Goal: Information Seeking & Learning: Compare options

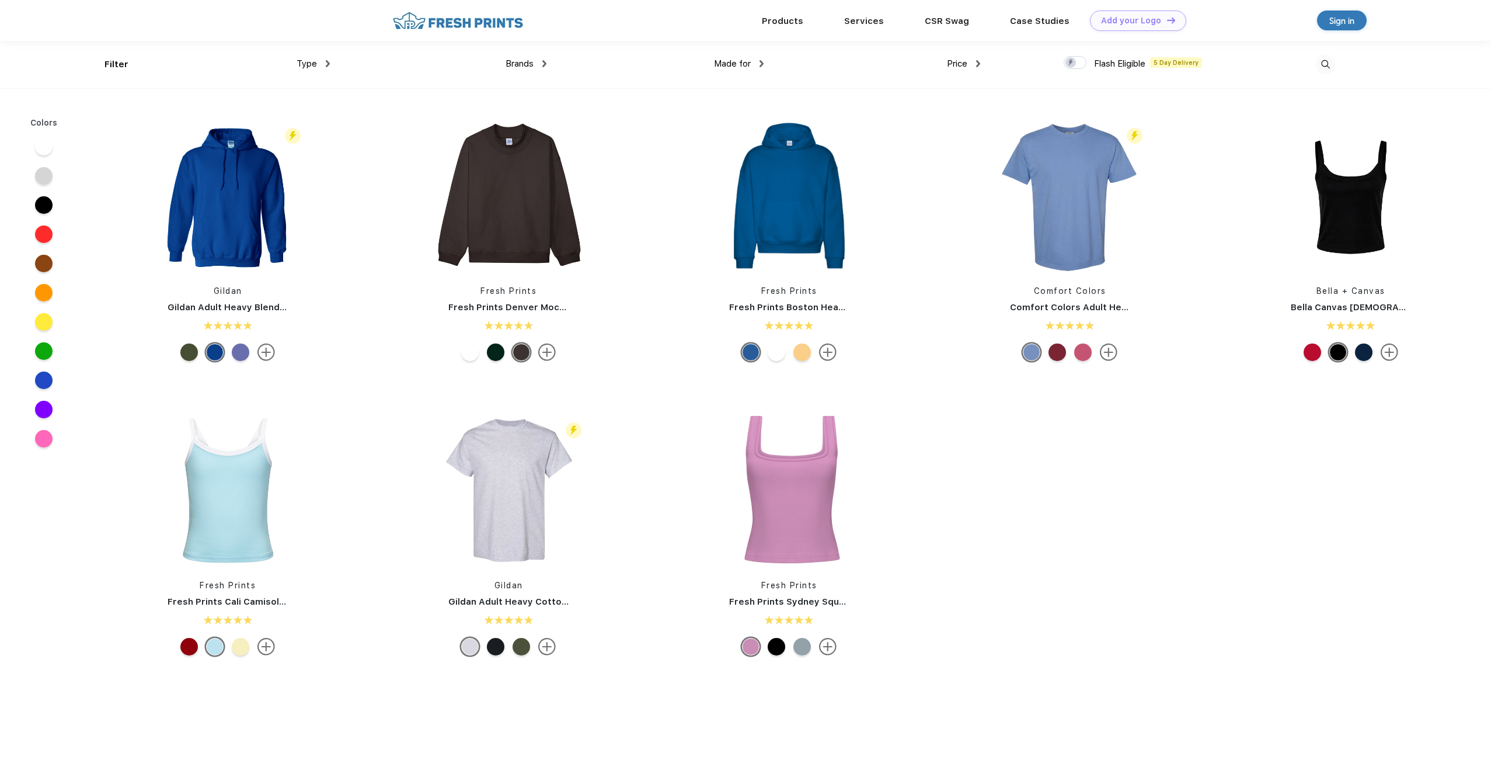
scroll to position [1, 0]
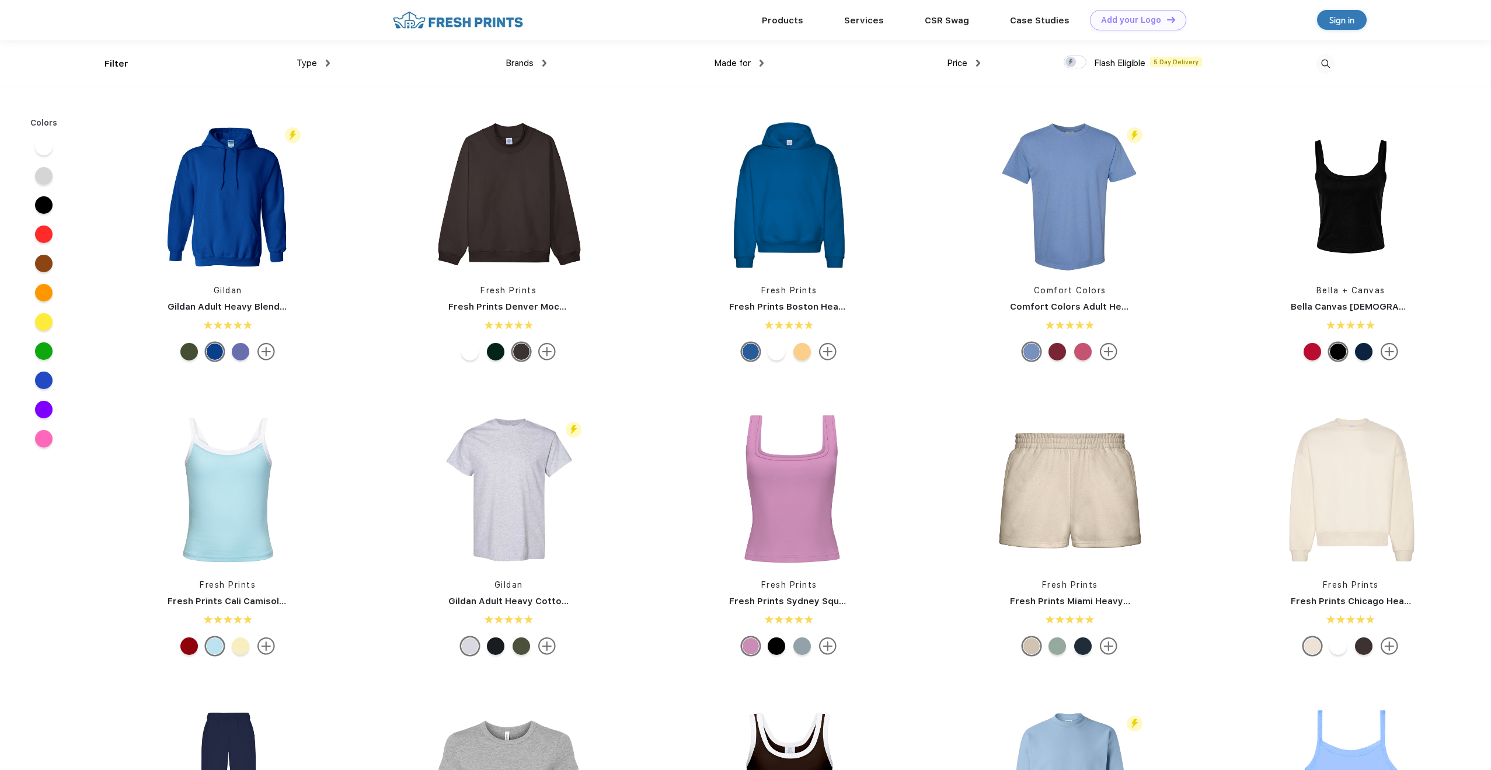
drag, startPoint x: 553, startPoint y: 173, endPoint x: 516, endPoint y: 7, distance: 170.0
click at [519, 226] on img at bounding box center [508, 194] width 155 height 155
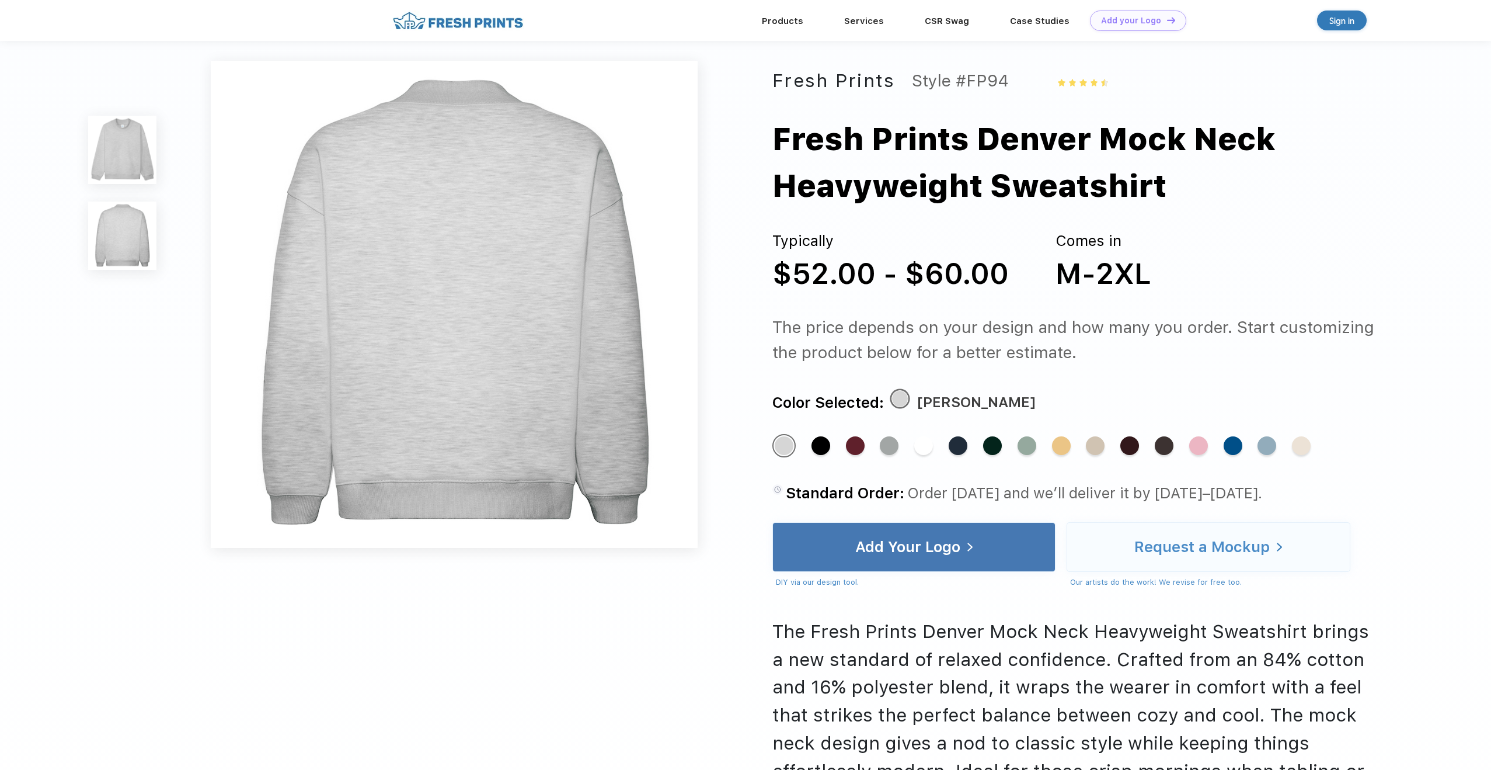
scroll to position [537, 0]
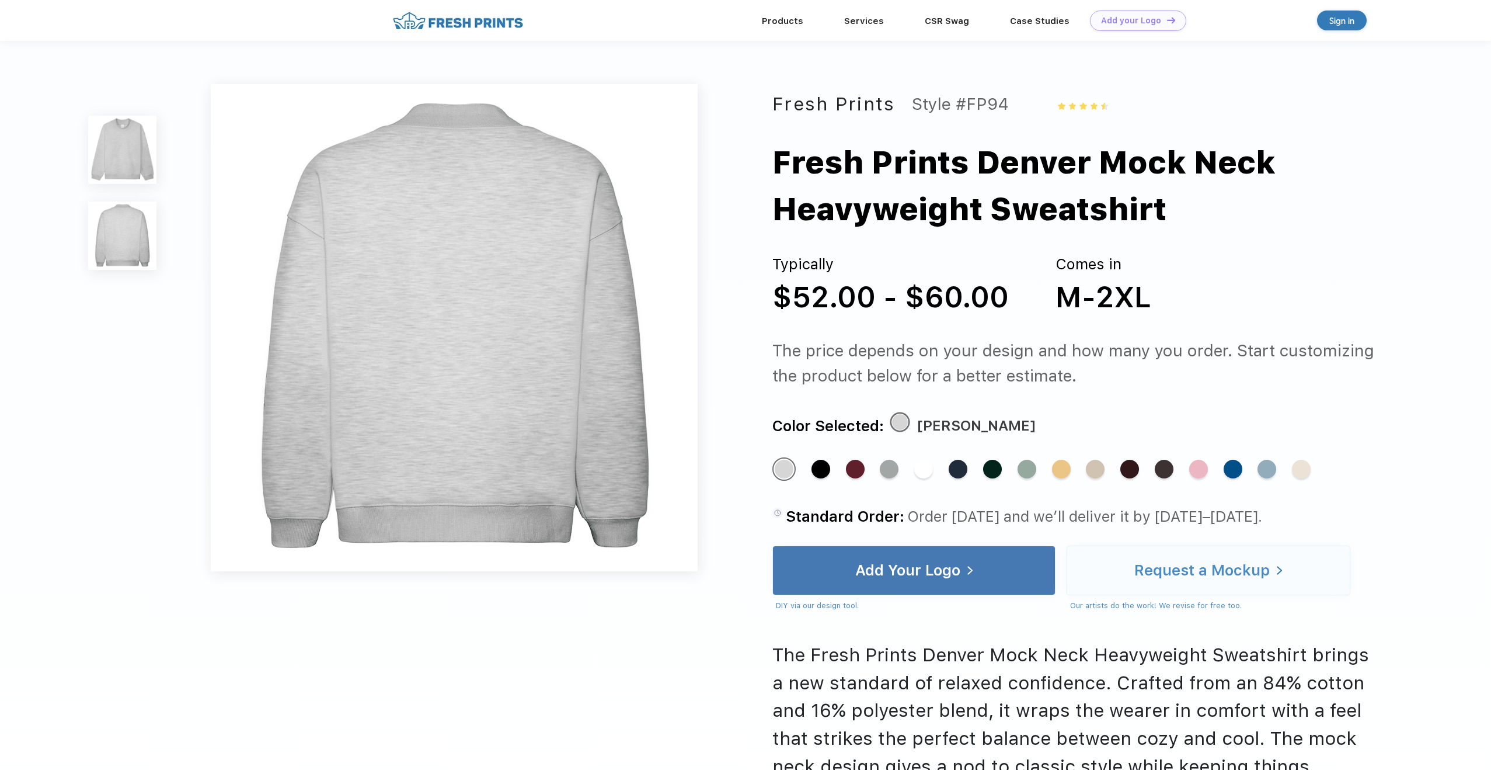
click at [115, 159] on img at bounding box center [122, 150] width 68 height 68
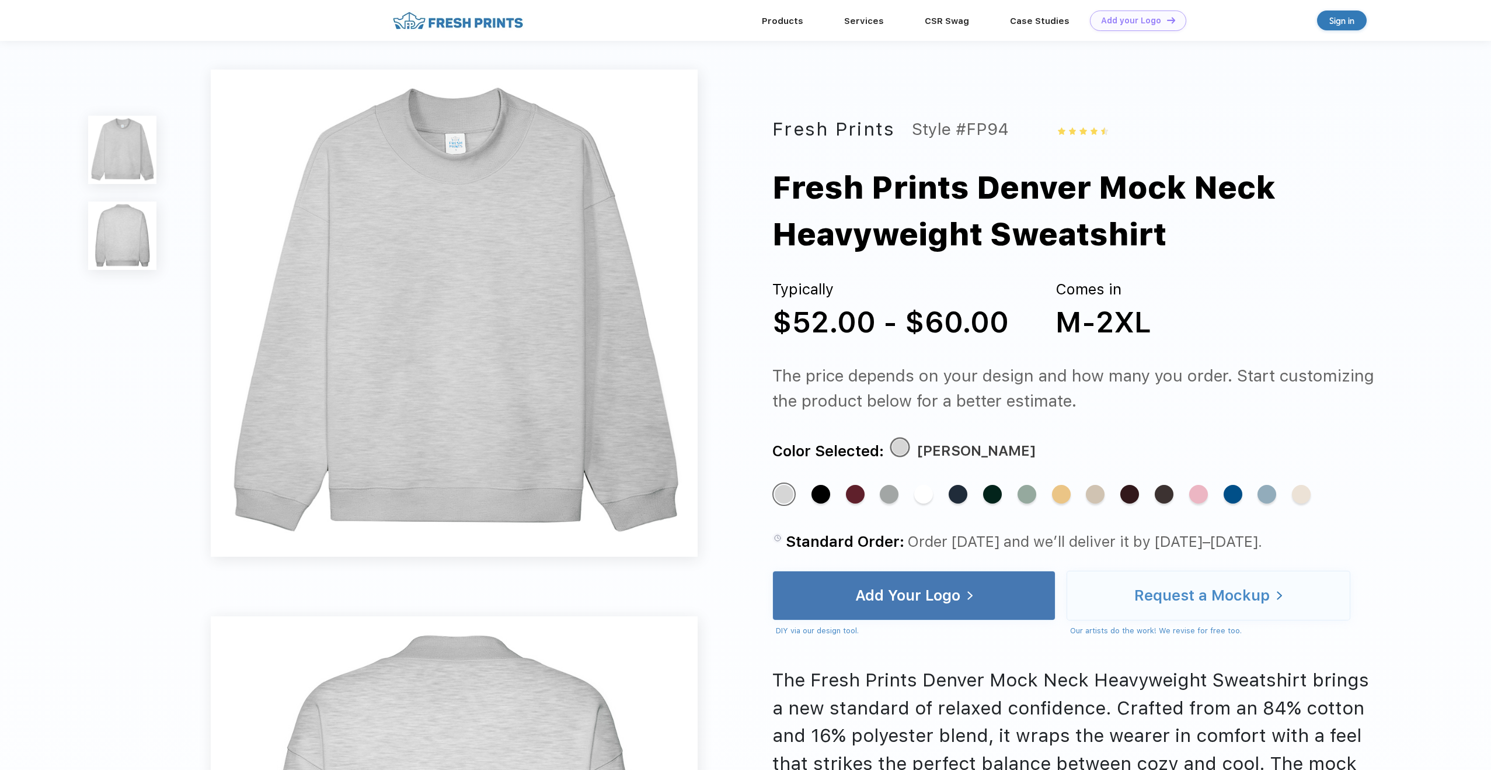
scroll to position [0, 0]
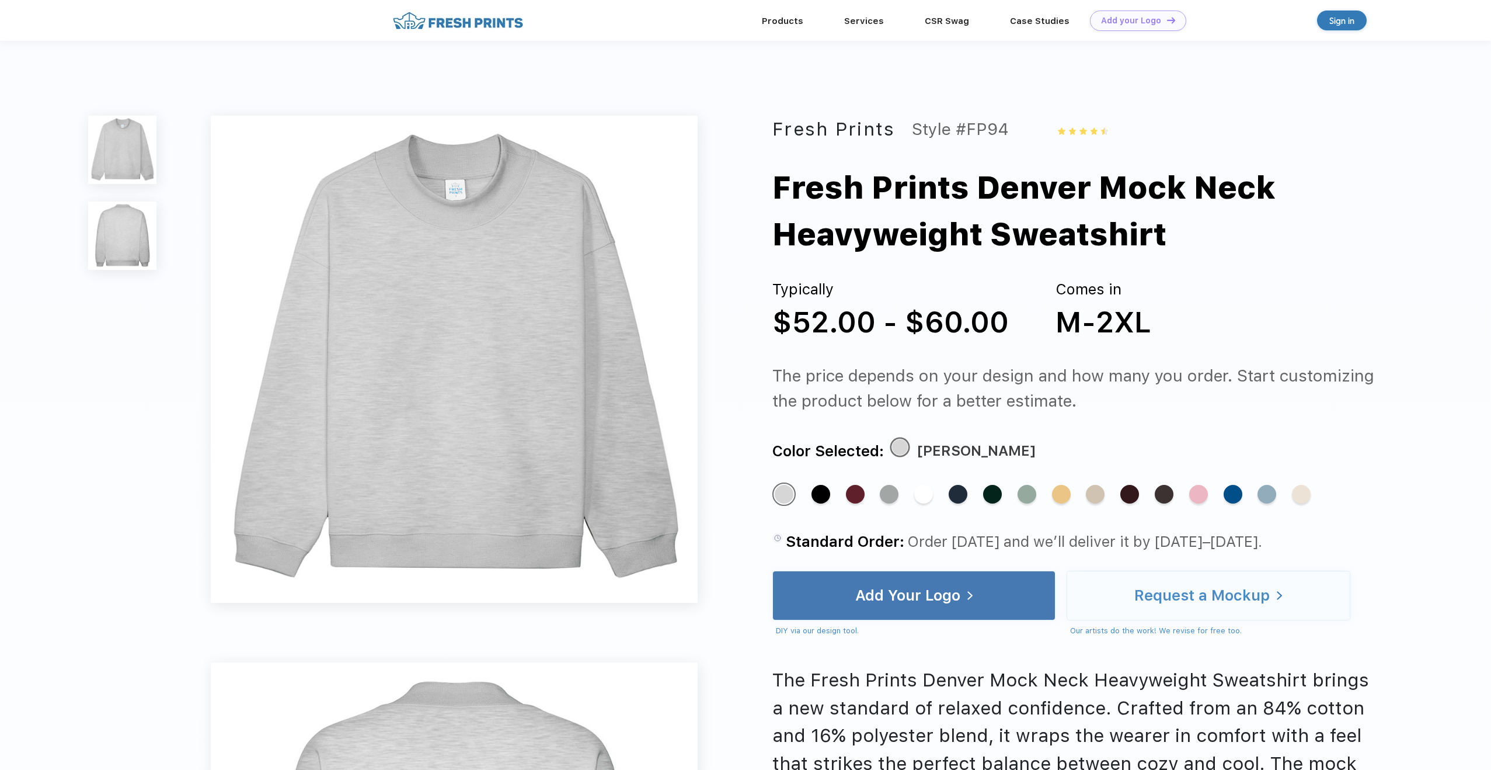
scroll to position [1, 0]
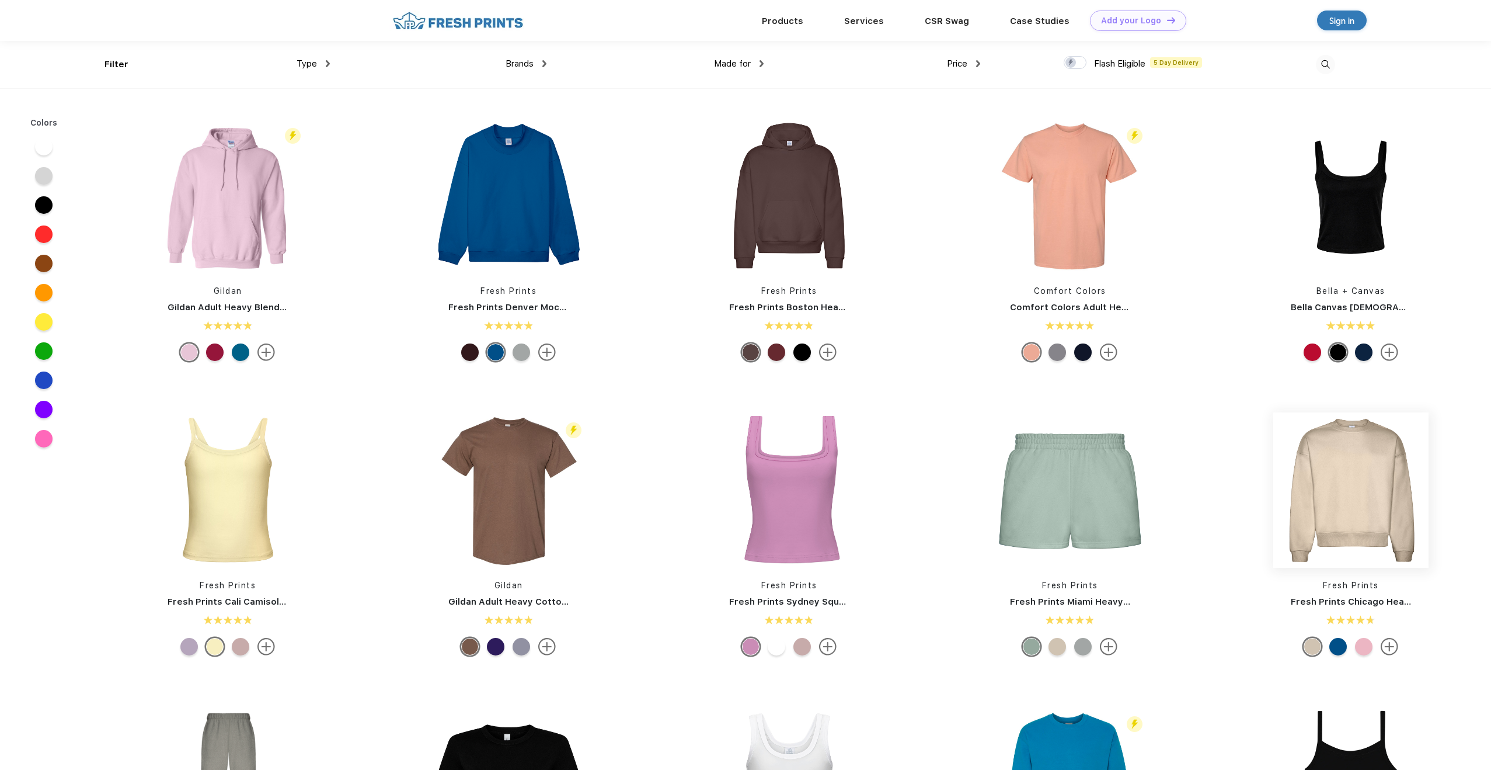
click at [1330, 486] on img at bounding box center [1351, 489] width 155 height 155
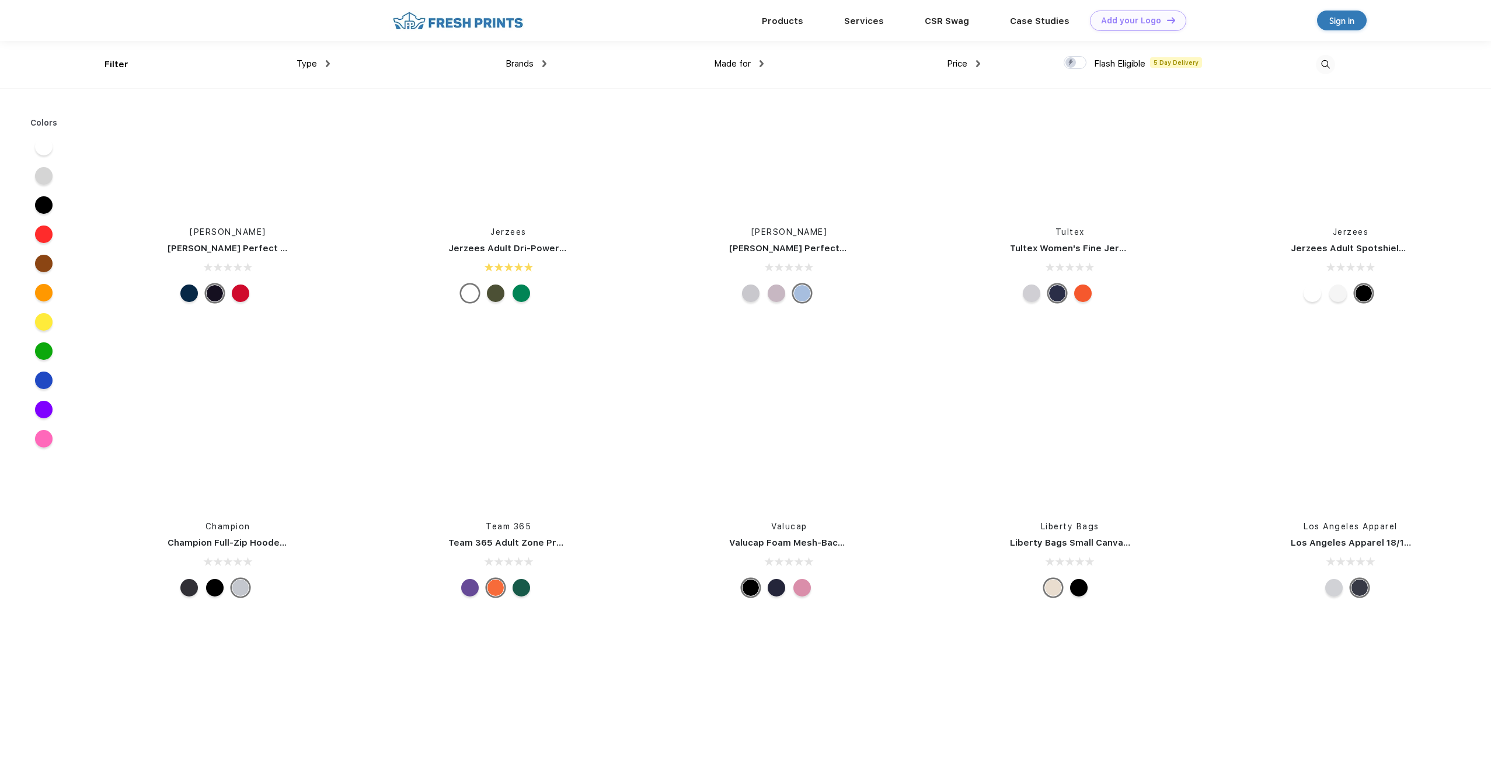
scroll to position [9920, 0]
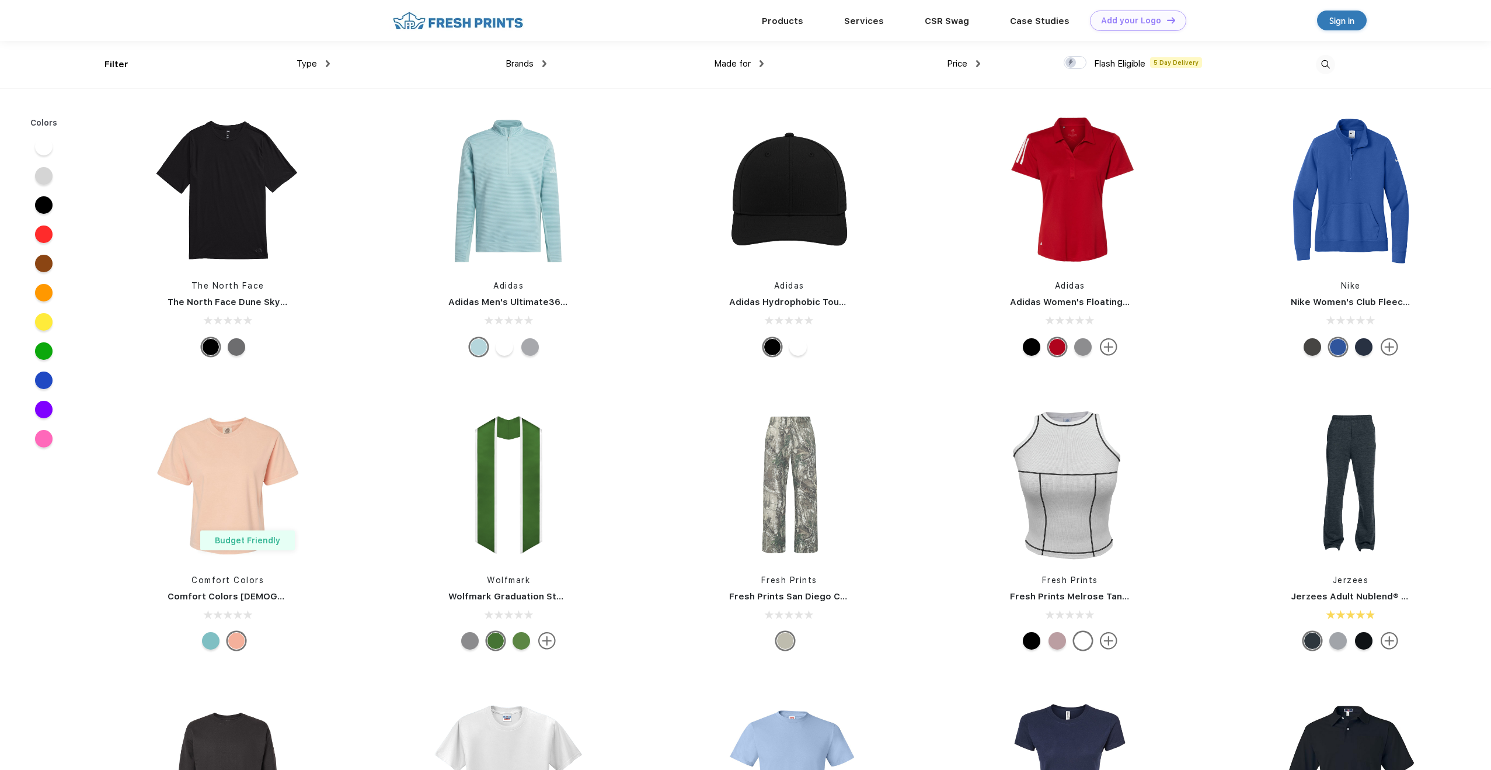
click at [1332, 63] on img at bounding box center [1325, 64] width 19 height 19
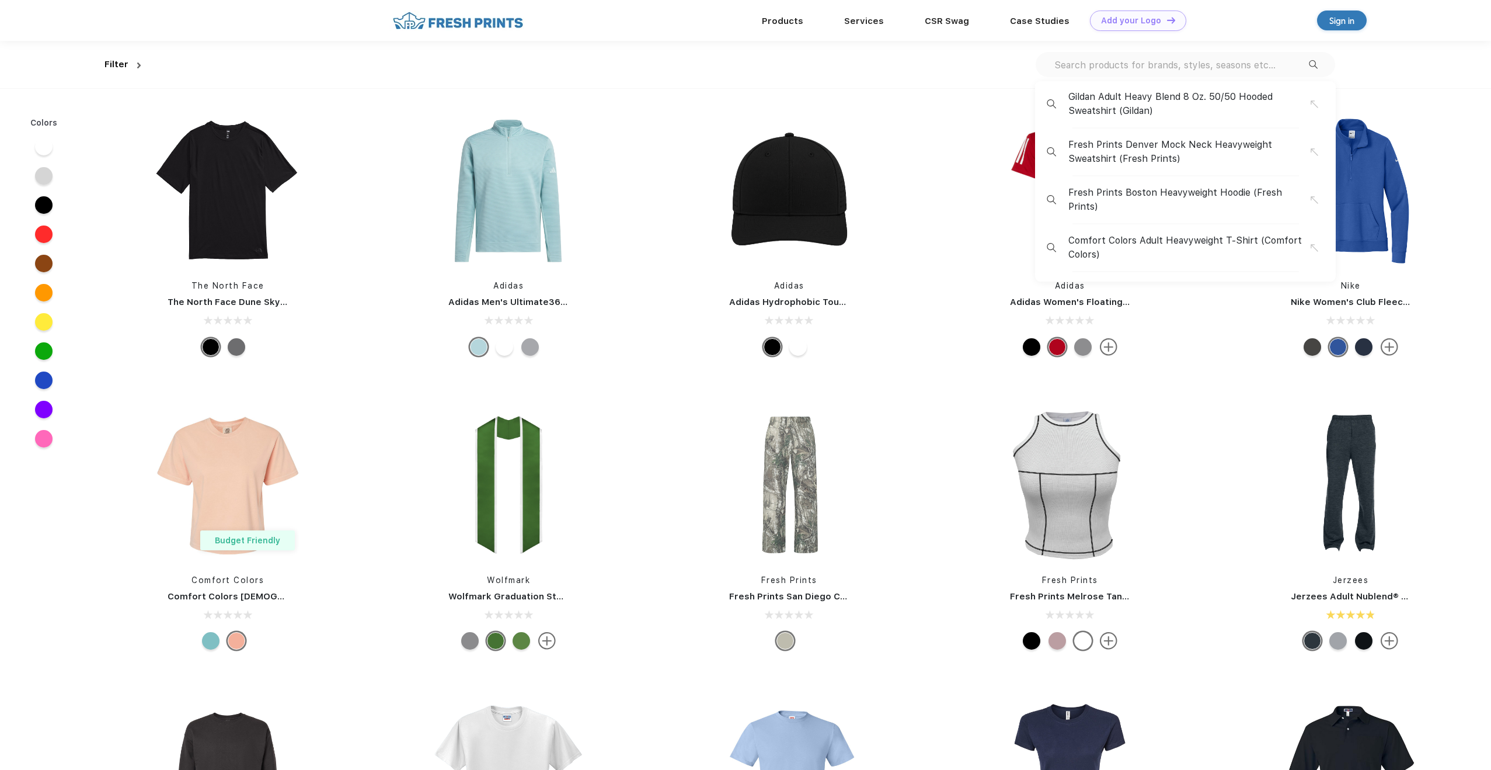
click at [1243, 66] on input "text" at bounding box center [1181, 64] width 256 height 13
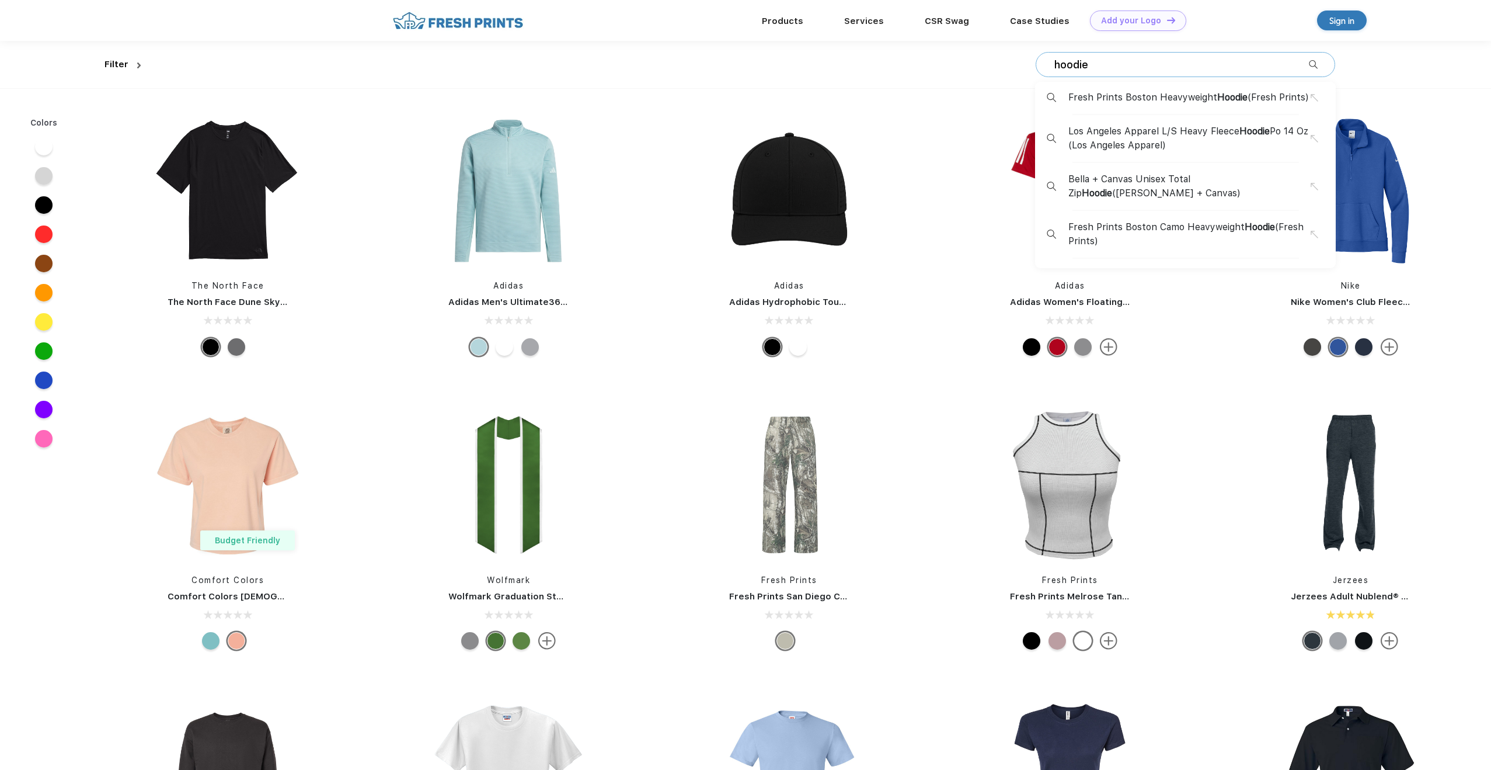
type input "hoodie"
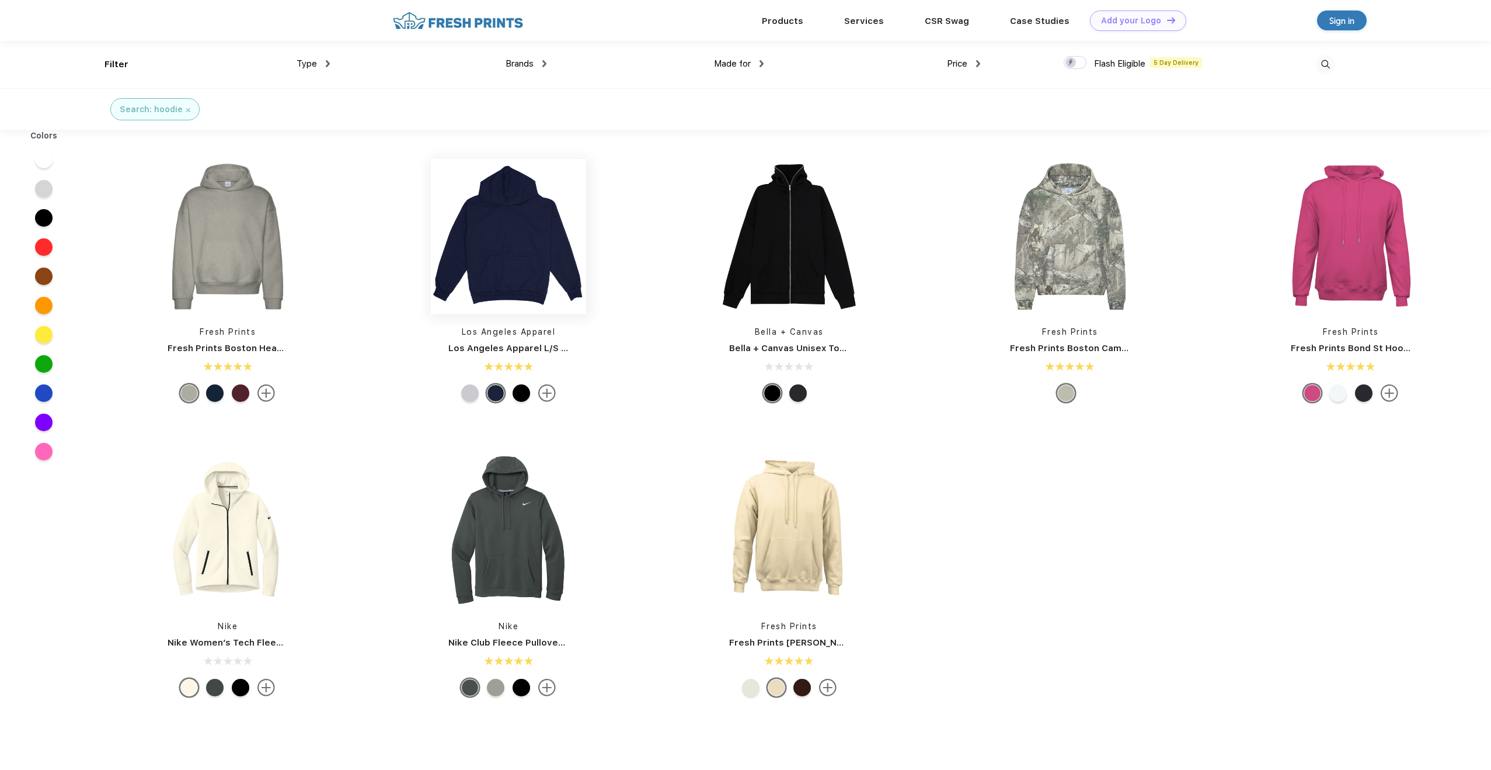
click at [492, 235] on img at bounding box center [508, 236] width 155 height 155
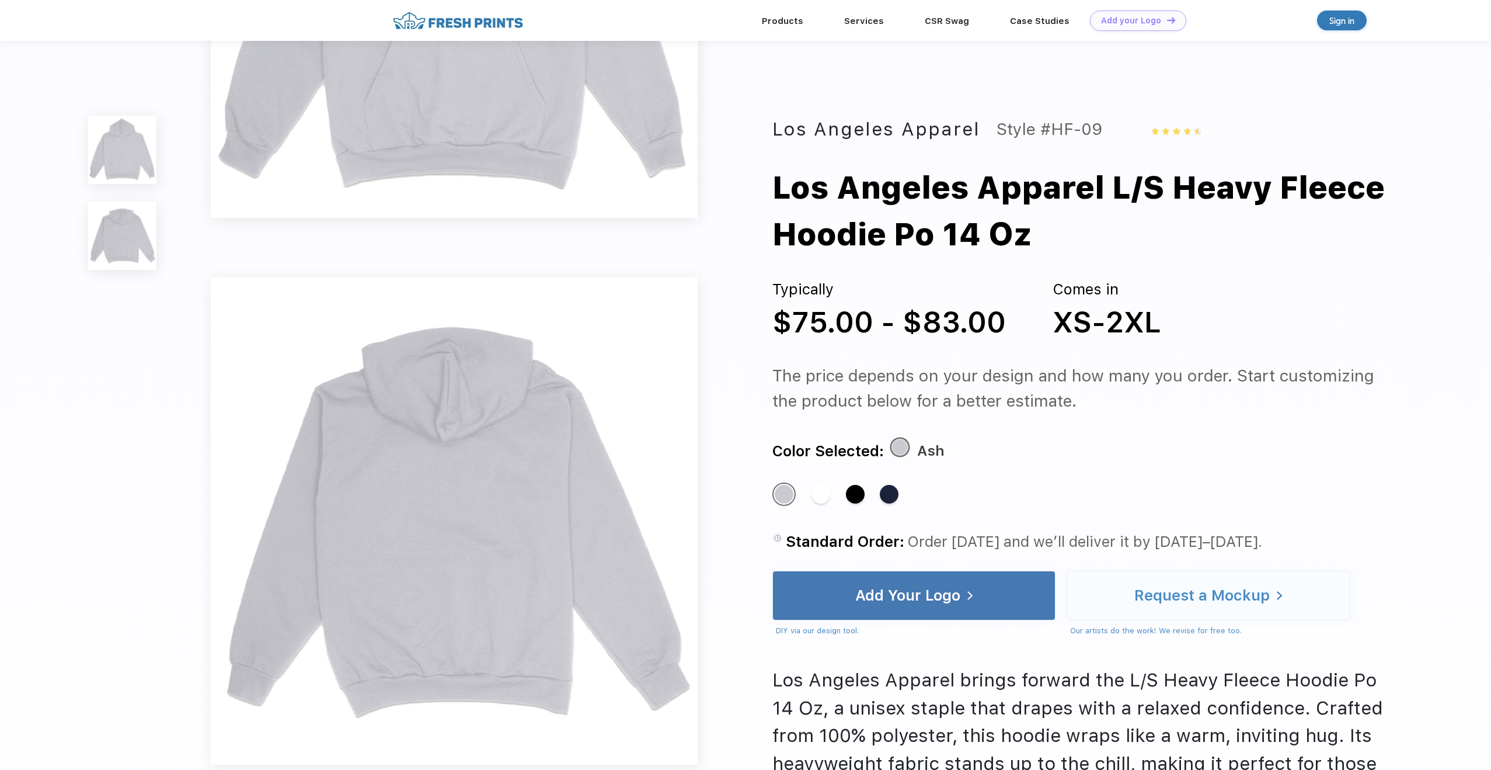
scroll to position [103, 0]
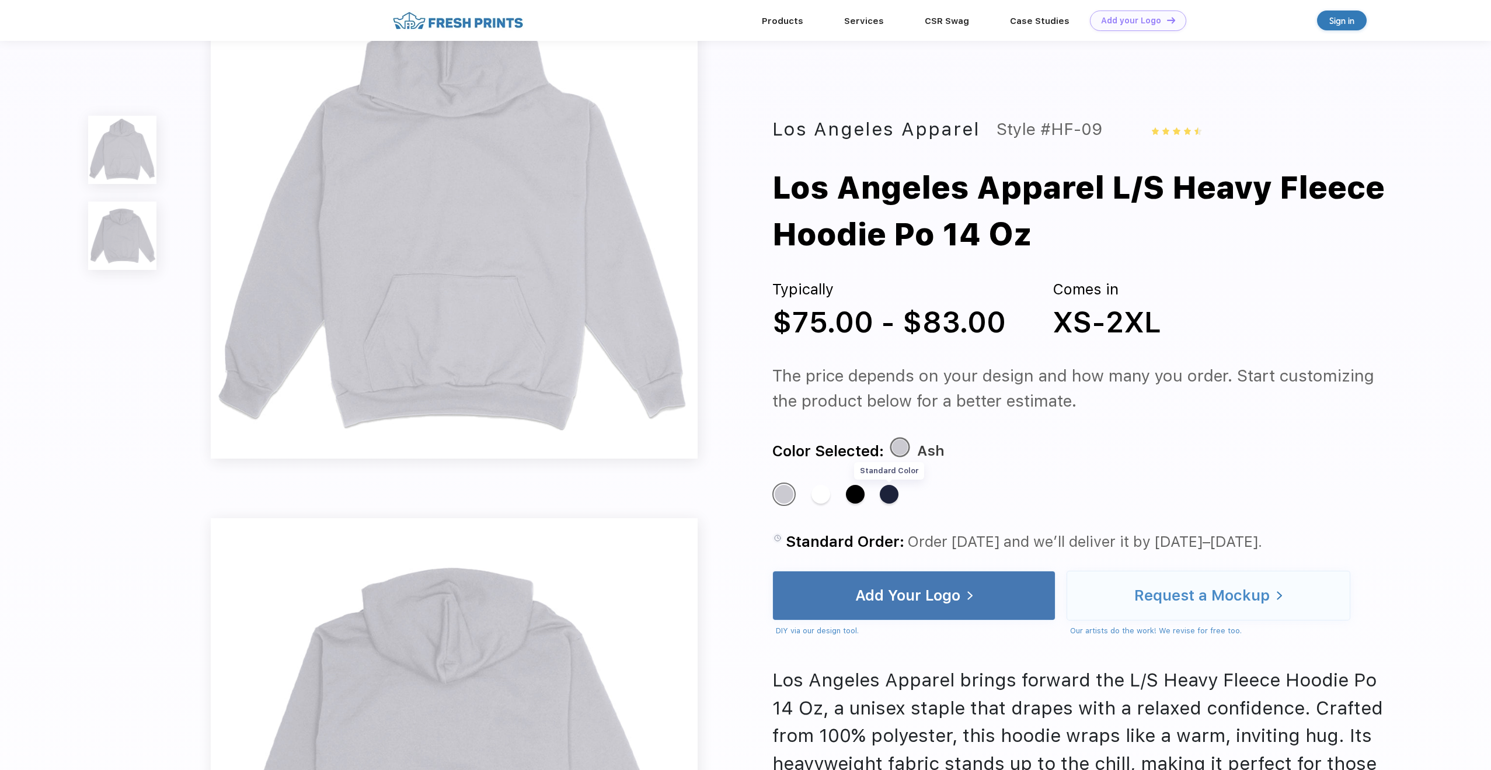
click at [896, 499] on div "Standard Color" at bounding box center [889, 494] width 19 height 19
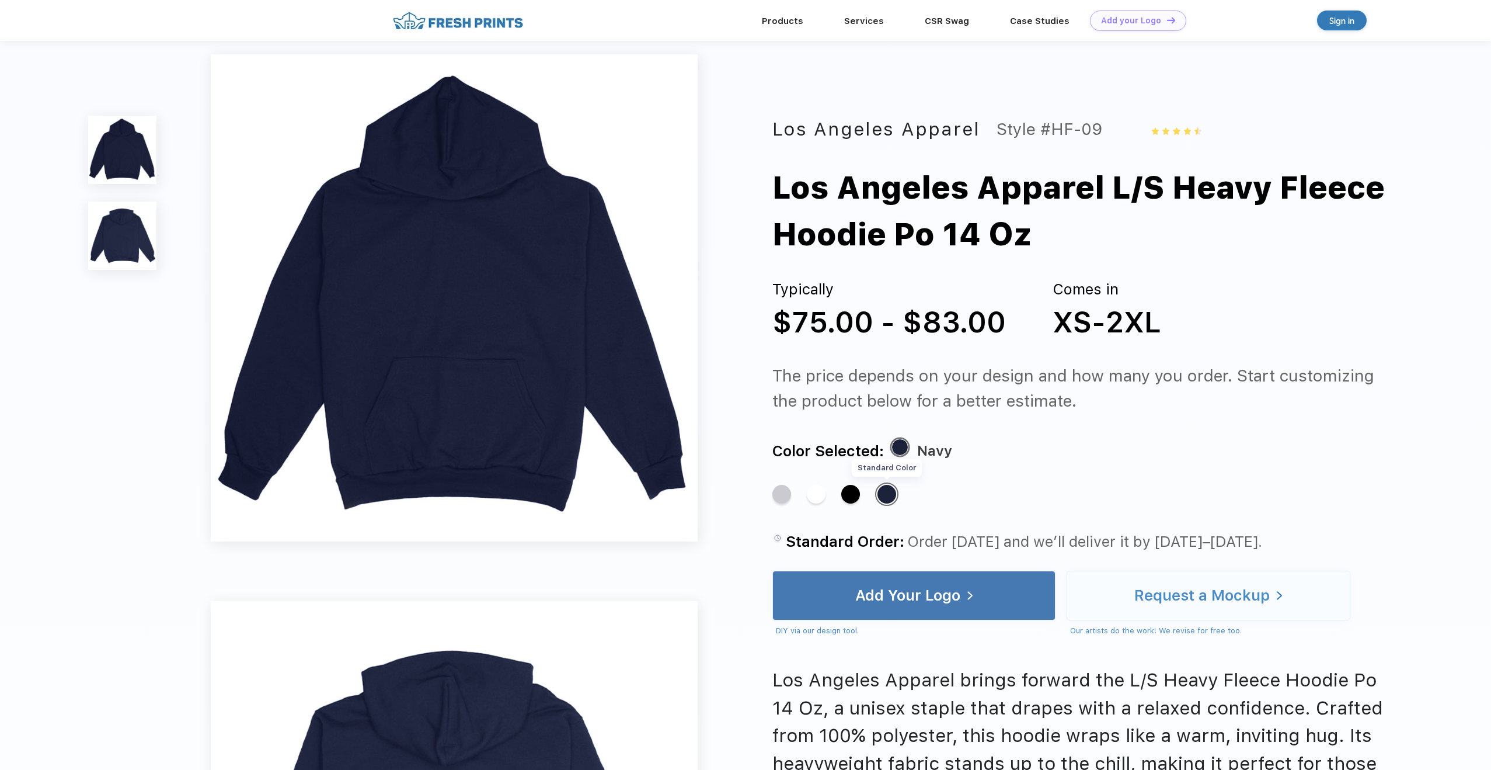
scroll to position [0, 0]
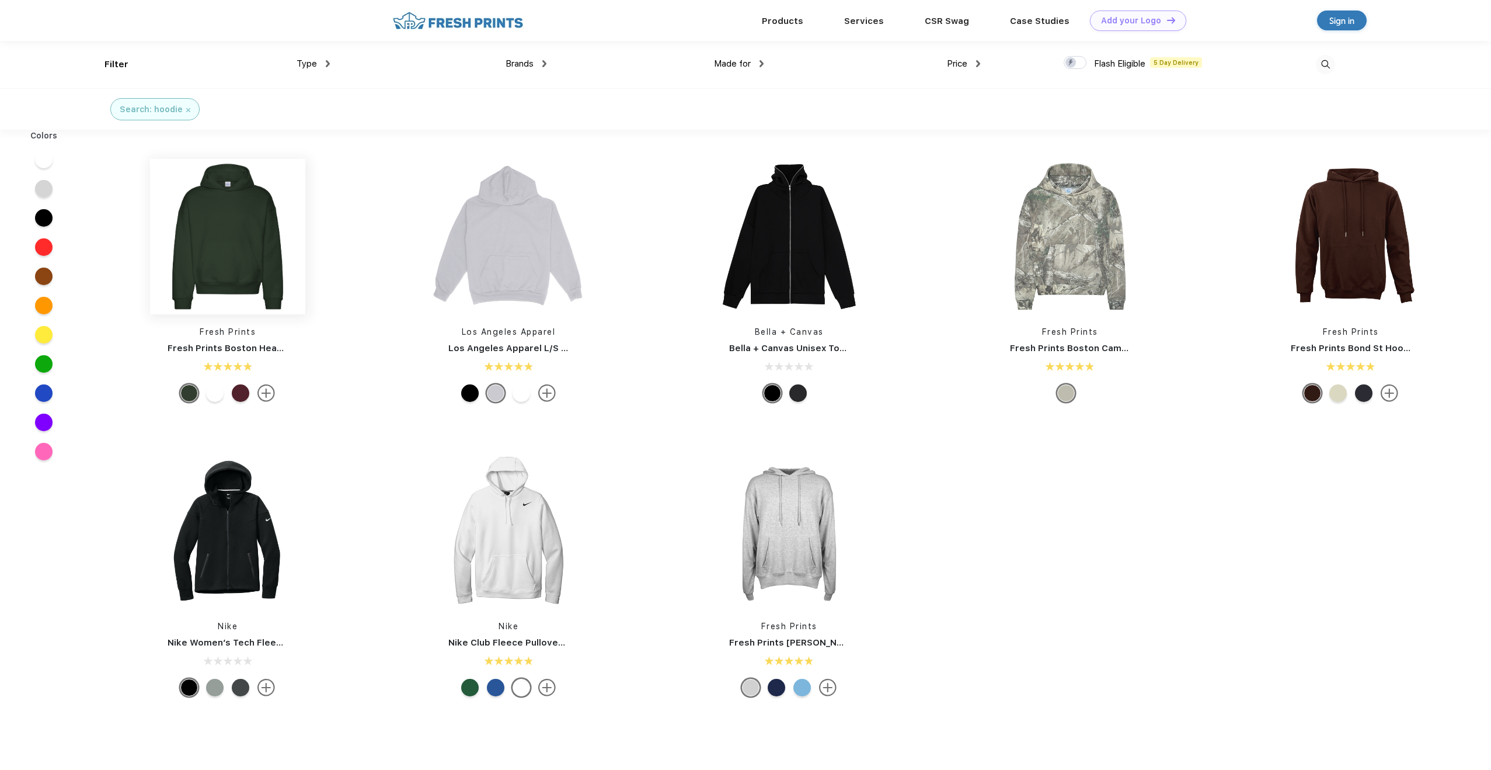
scroll to position [1, 0]
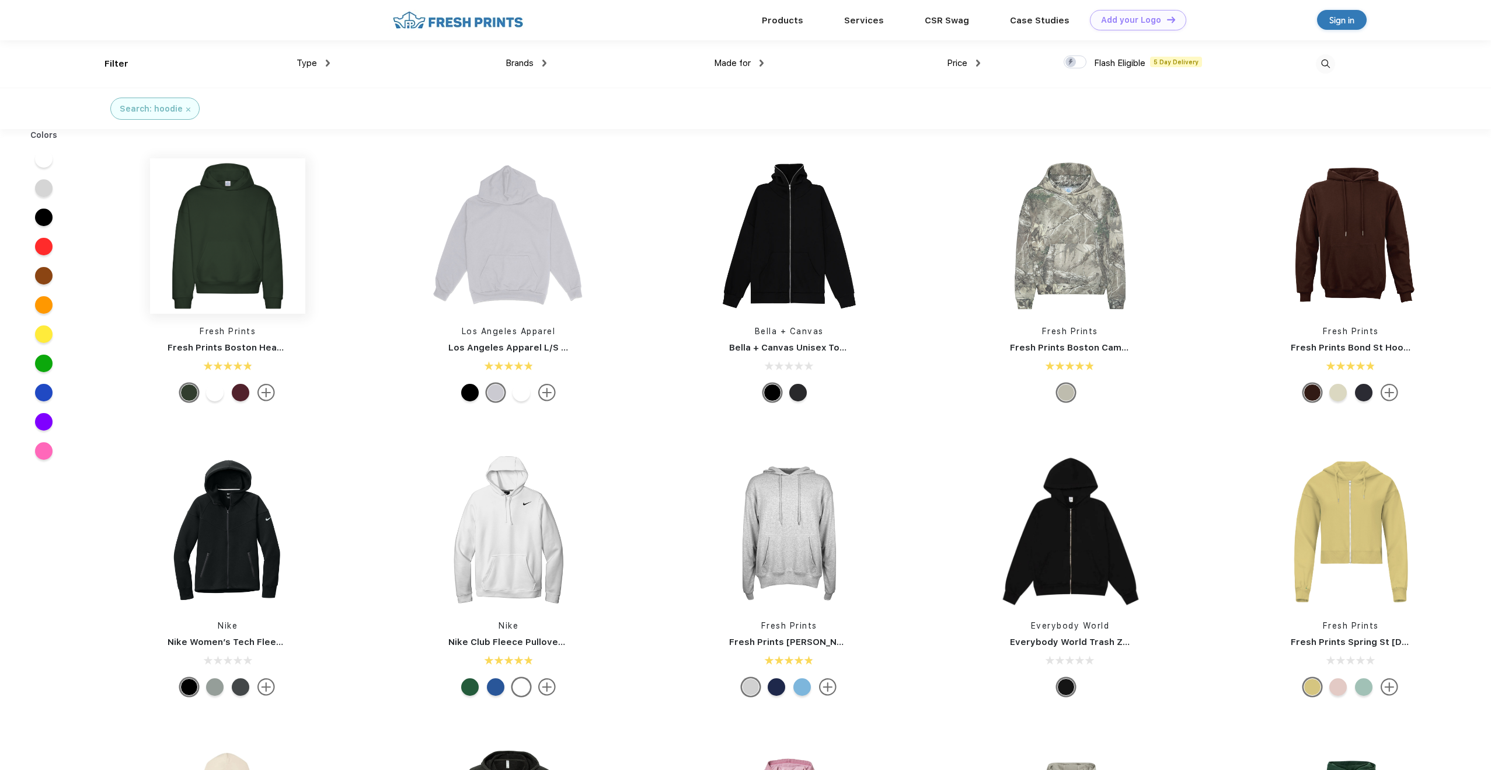
click at [260, 242] on img at bounding box center [227, 235] width 155 height 155
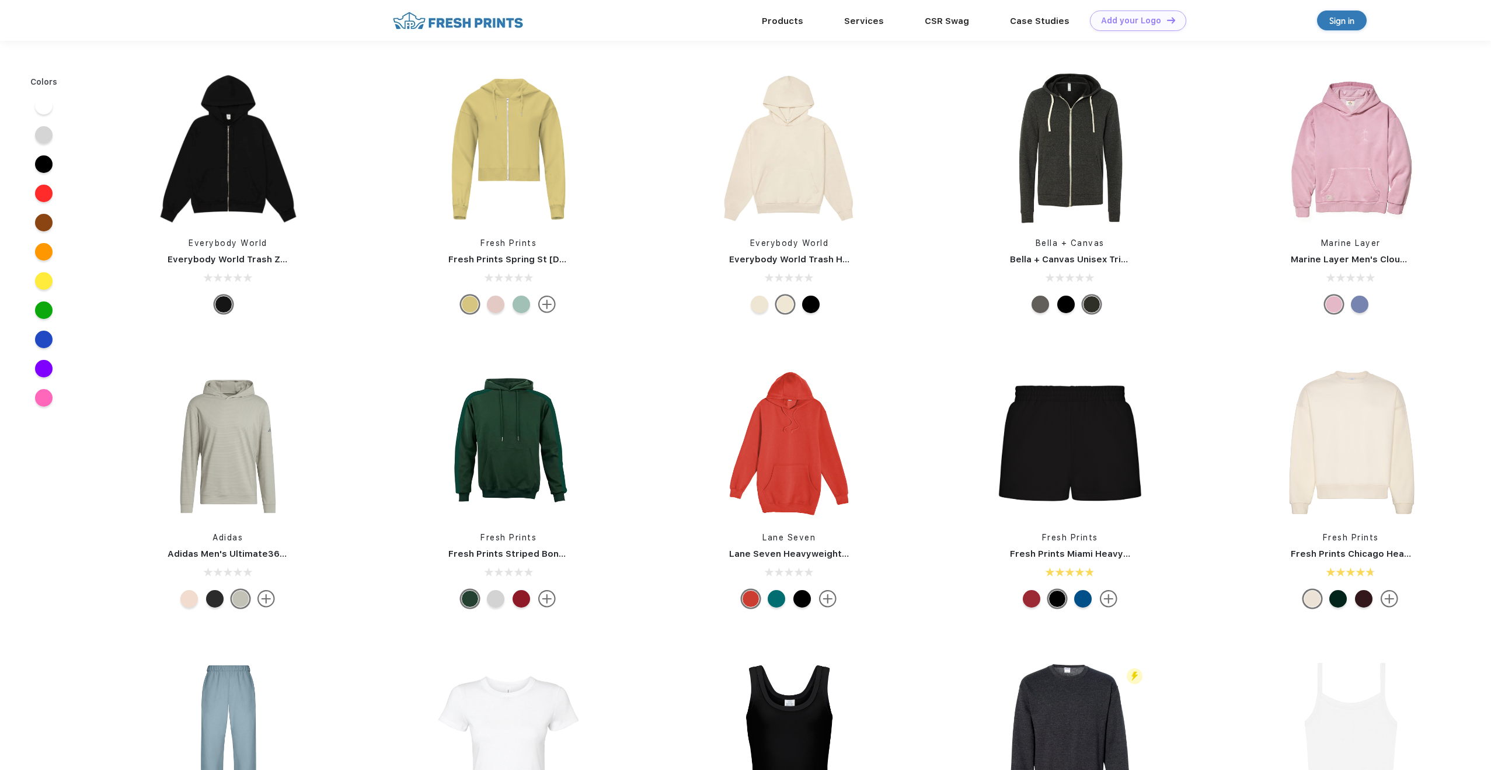
scroll to position [1, 0]
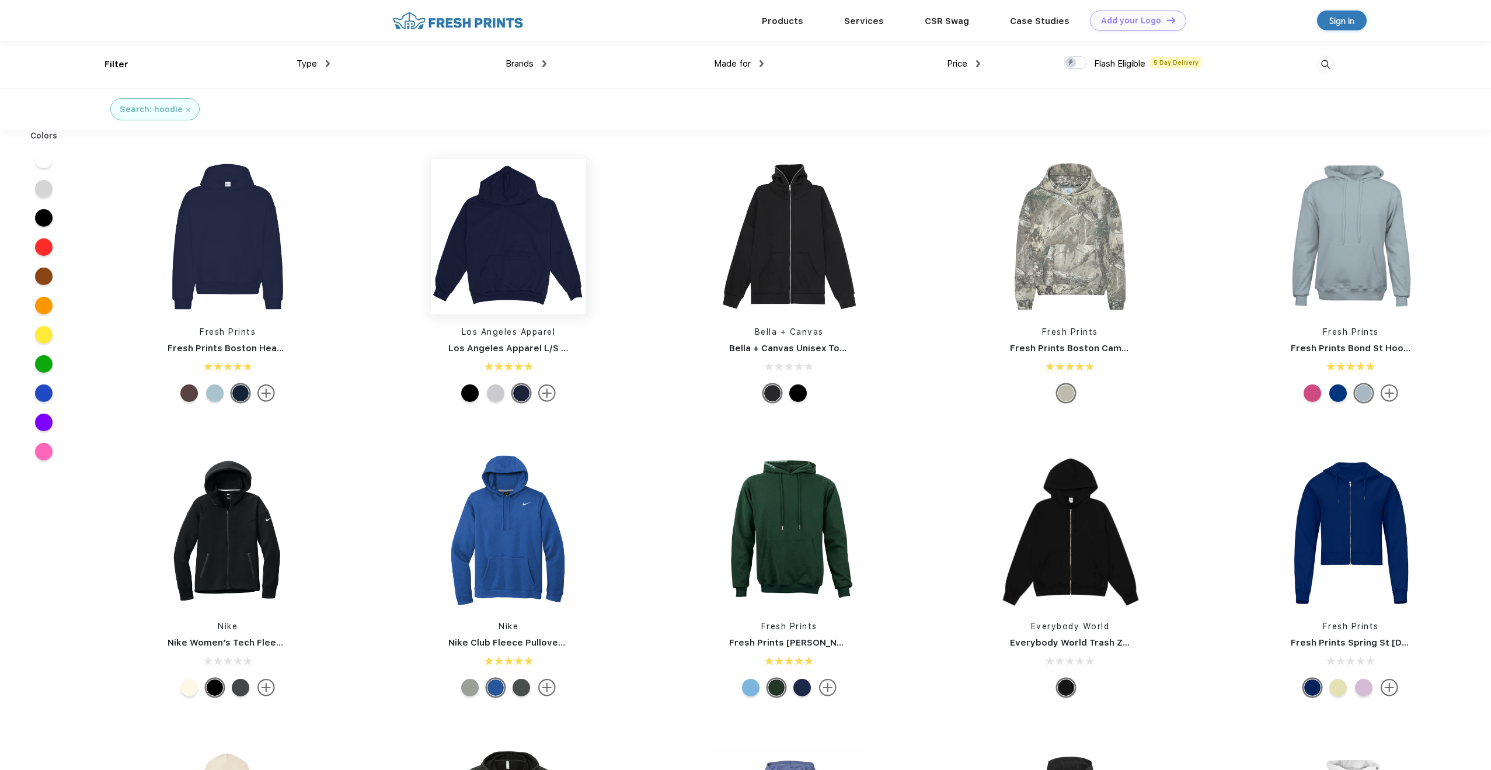
click at [545, 280] on img at bounding box center [508, 236] width 155 height 155
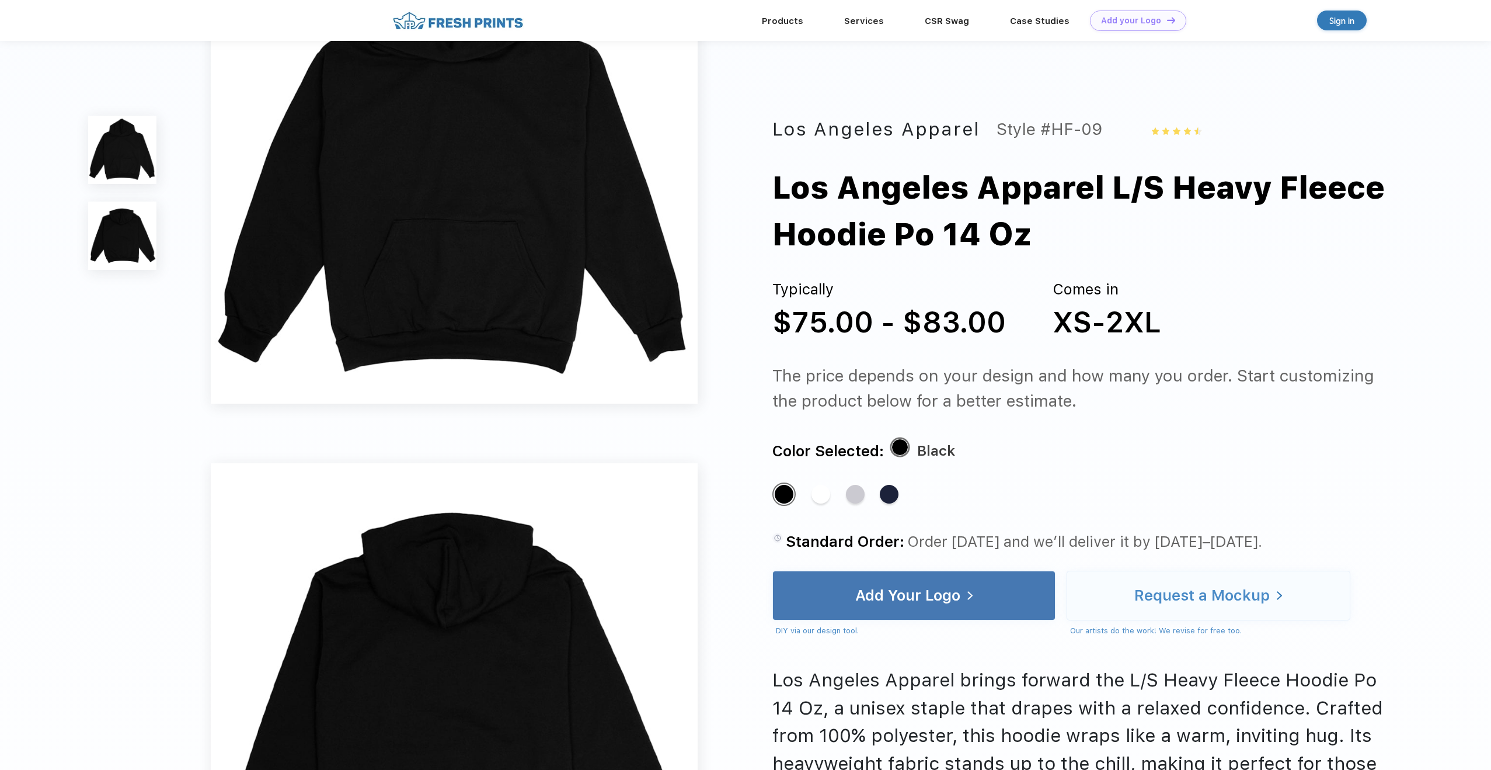
scroll to position [369, 0]
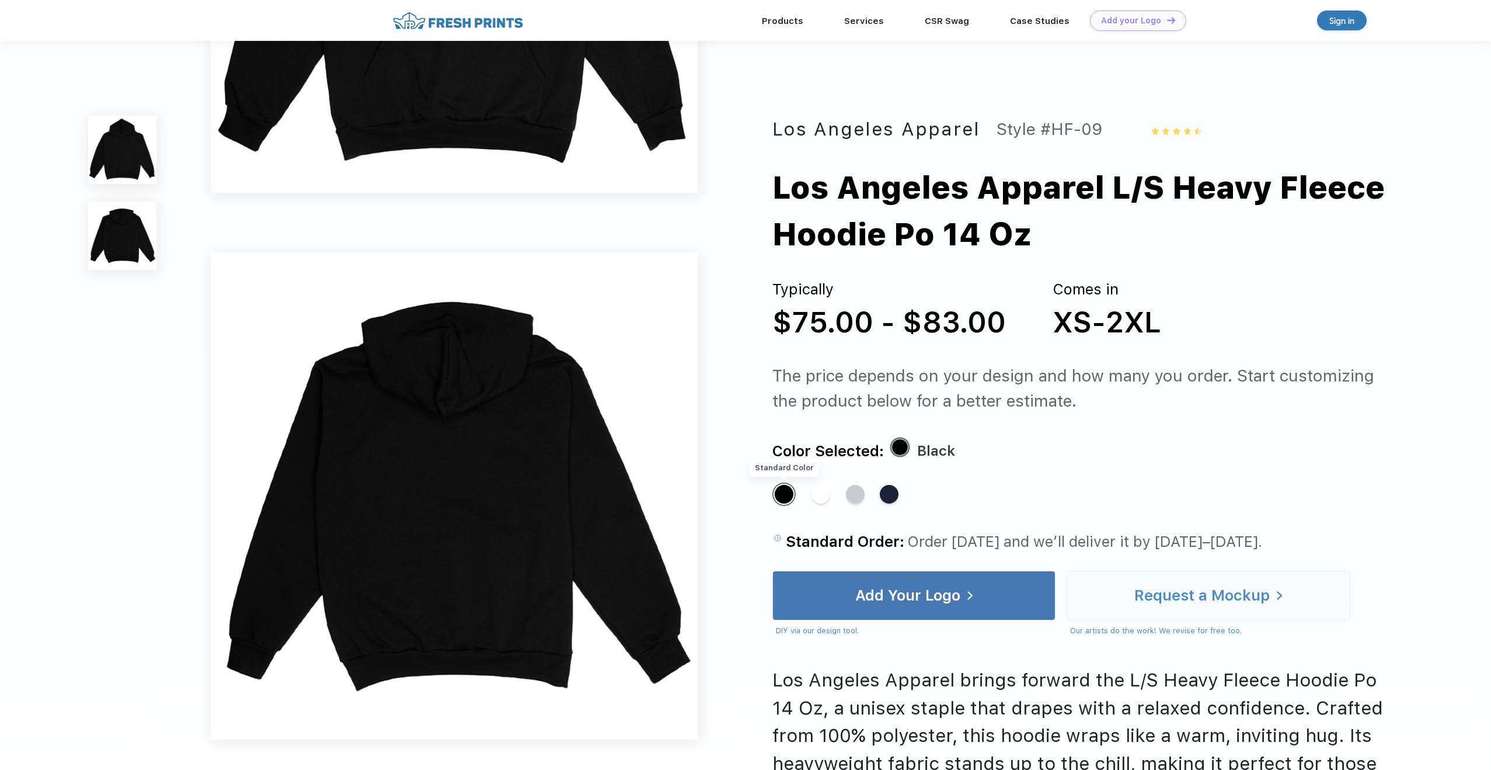
click at [792, 496] on div "Standard Color" at bounding box center [784, 494] width 19 height 19
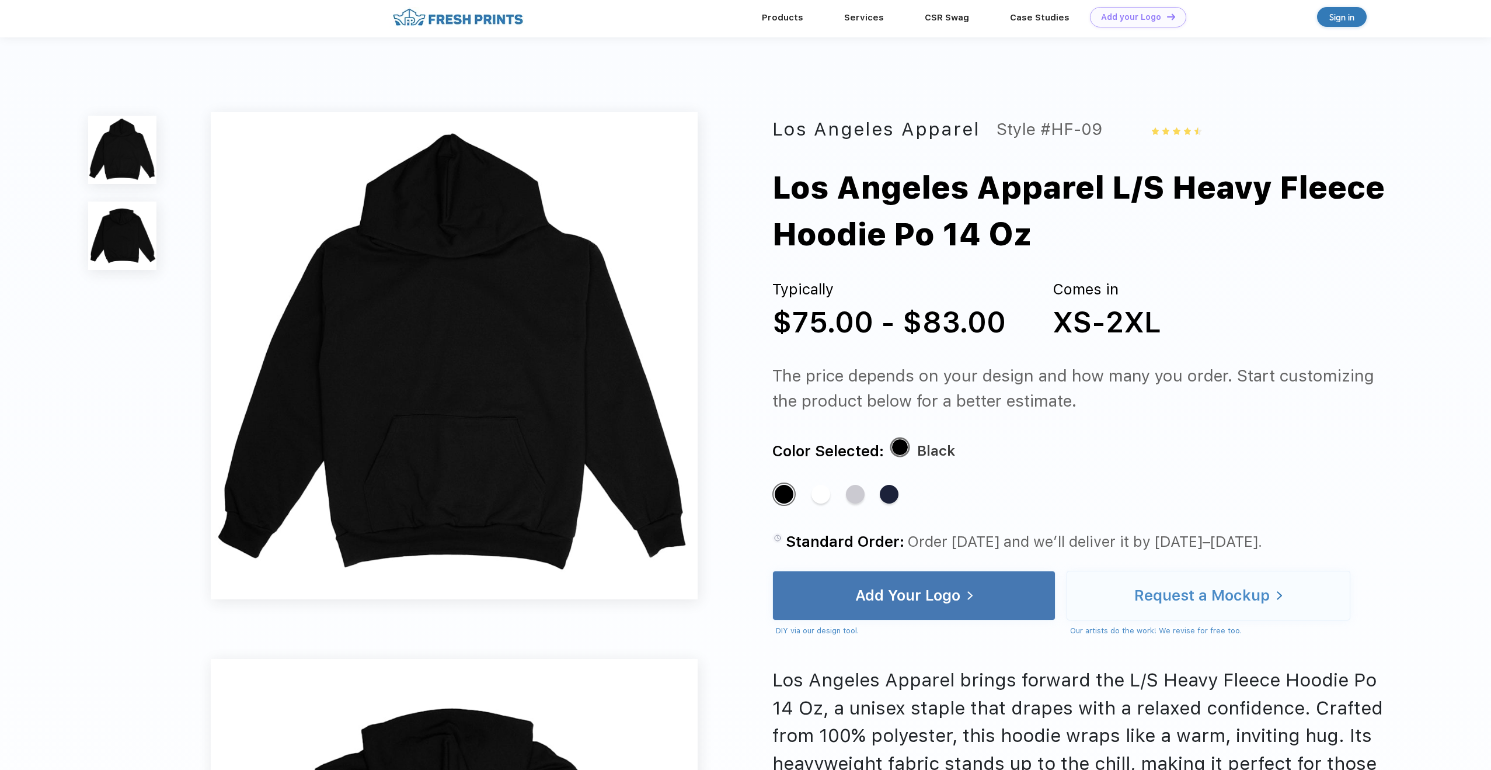
scroll to position [0, 0]
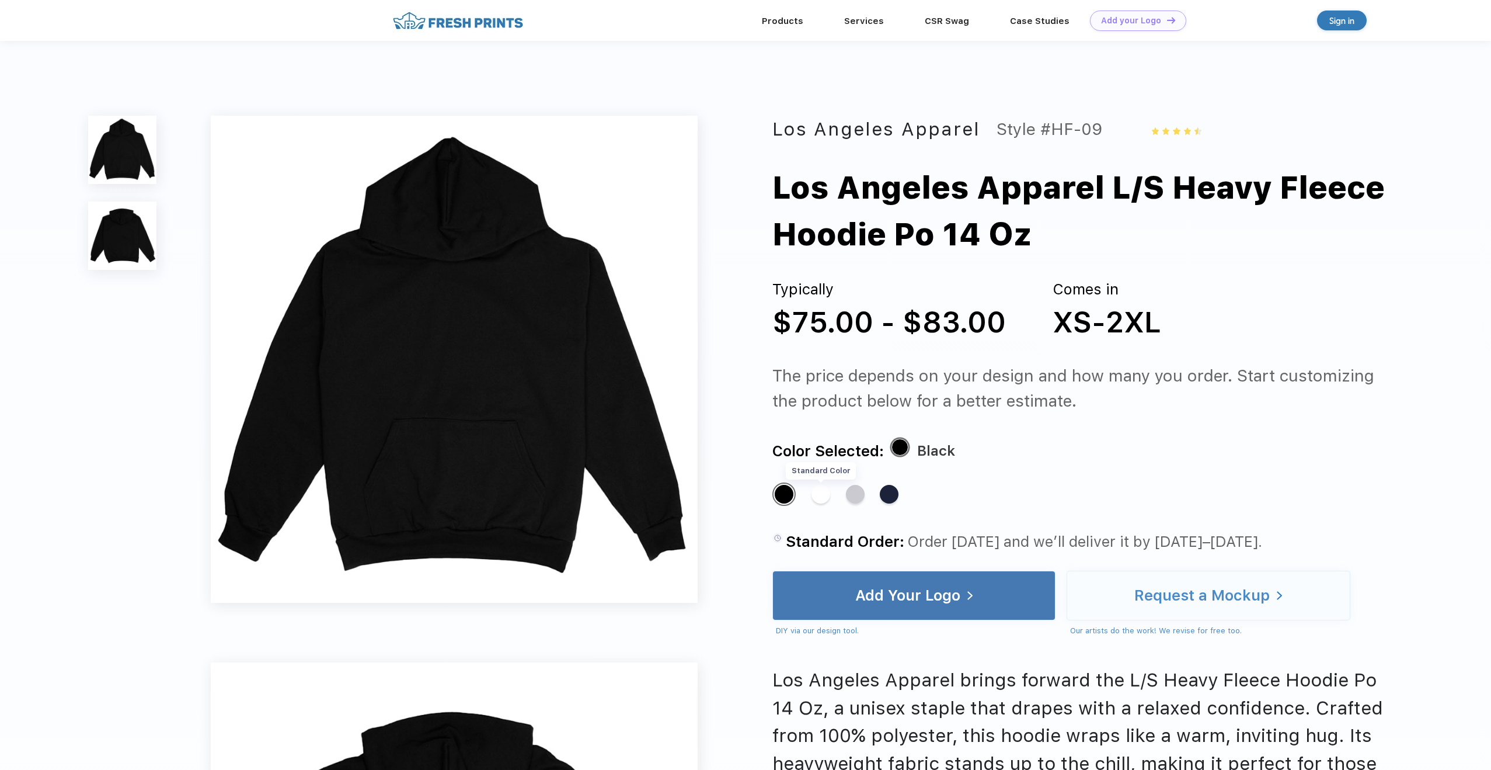
click at [823, 498] on div "Standard Color" at bounding box center [821, 494] width 19 height 19
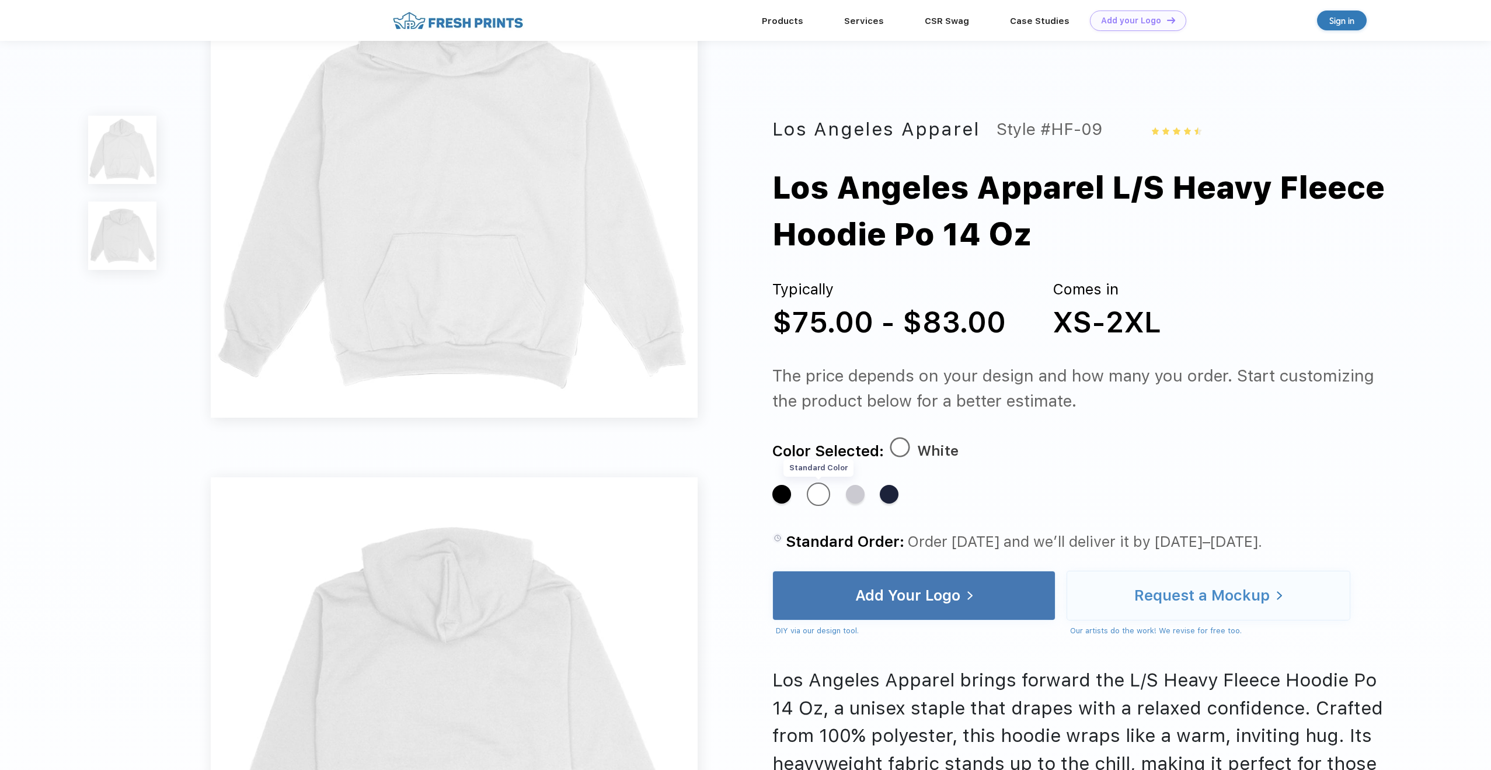
scroll to position [239, 0]
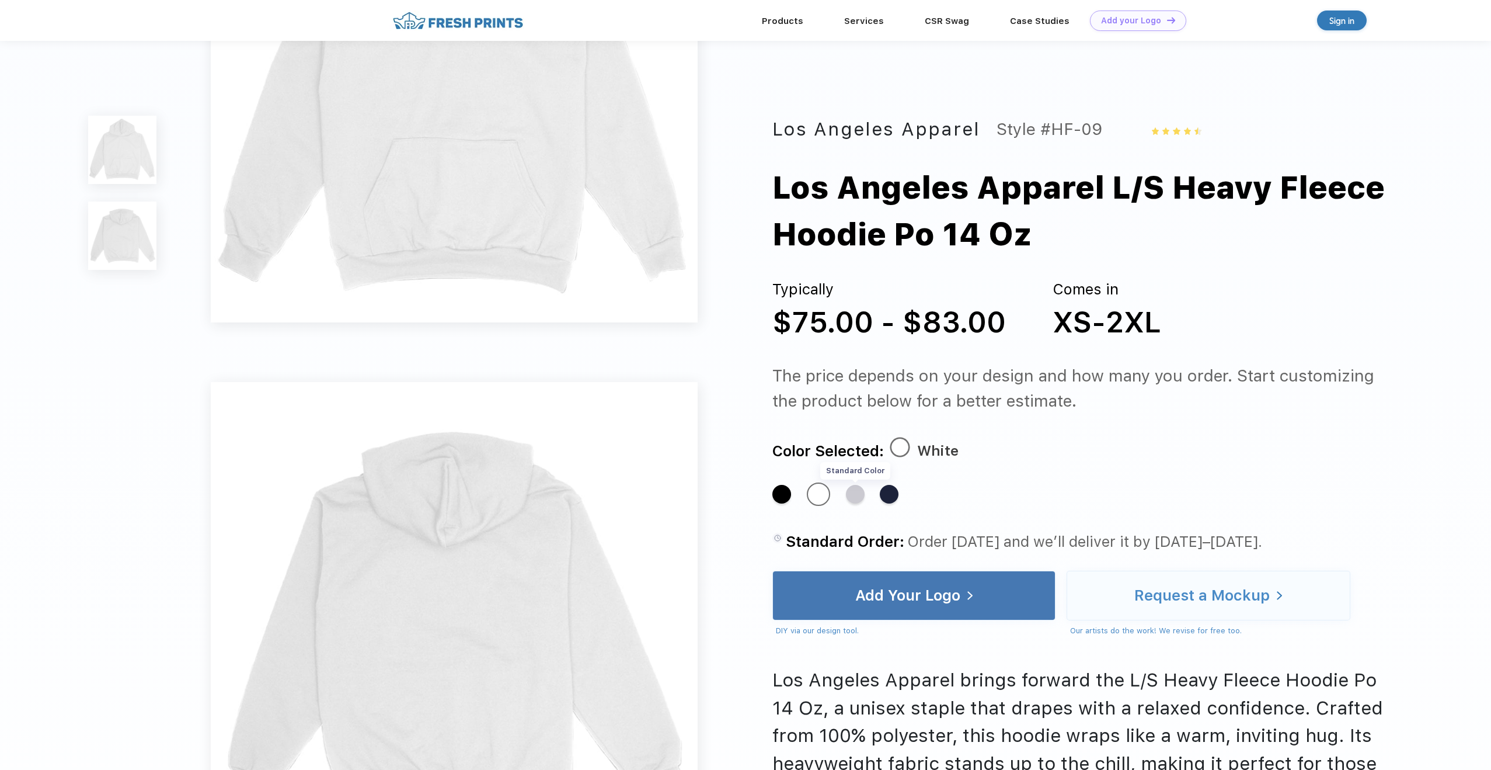
click at [852, 493] on div "Standard Color" at bounding box center [855, 494] width 19 height 19
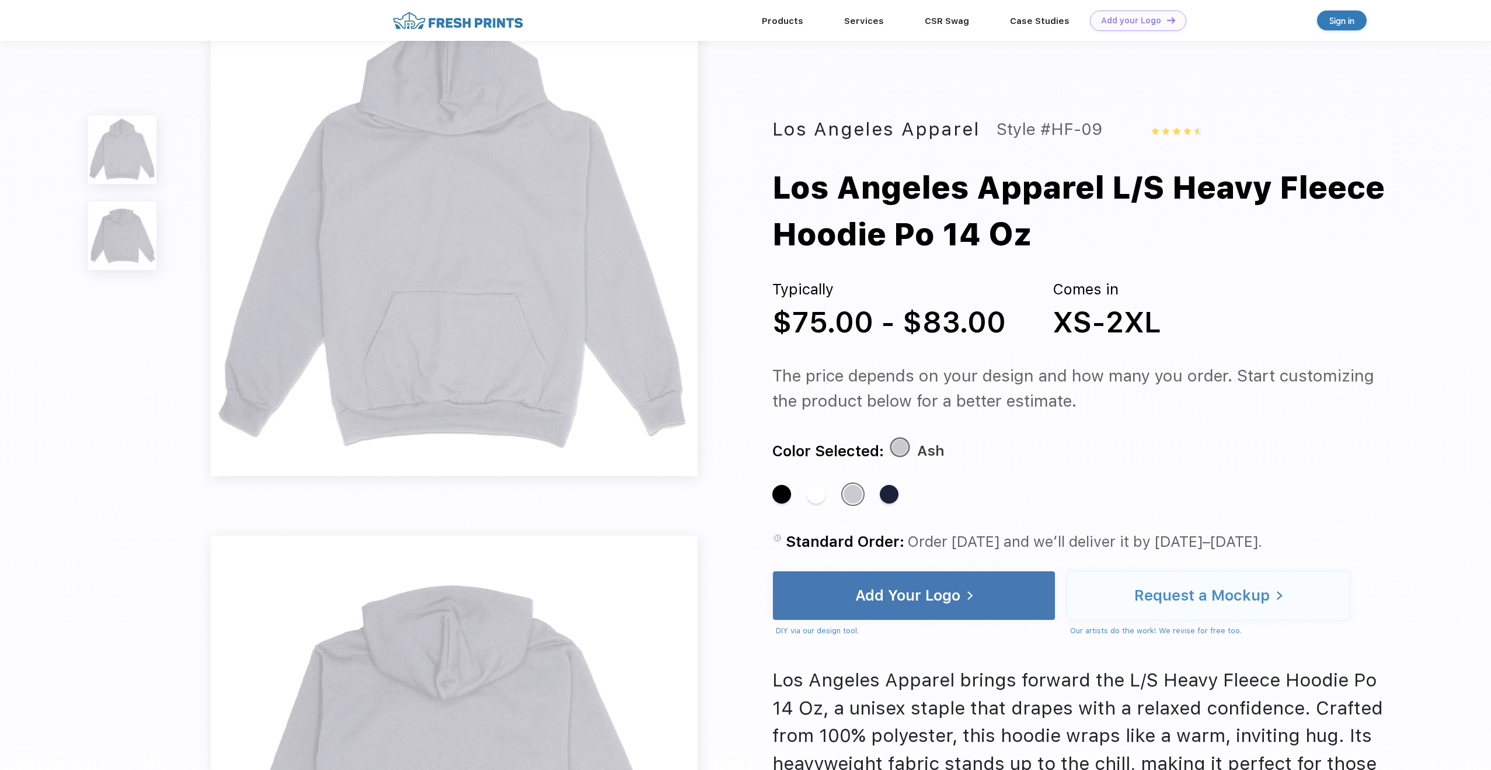
scroll to position [0, 0]
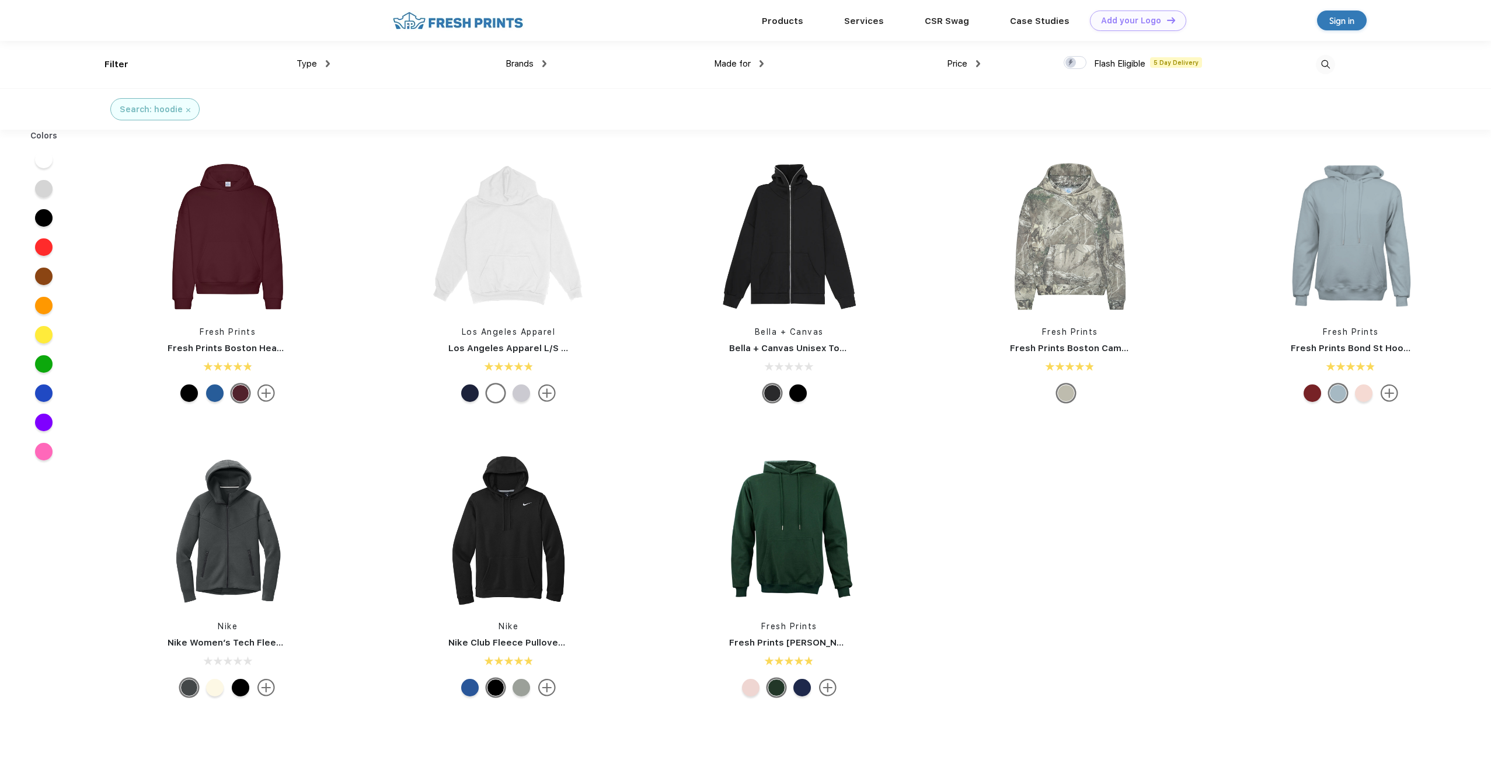
click at [439, 27] on img at bounding box center [457, 21] width 137 height 20
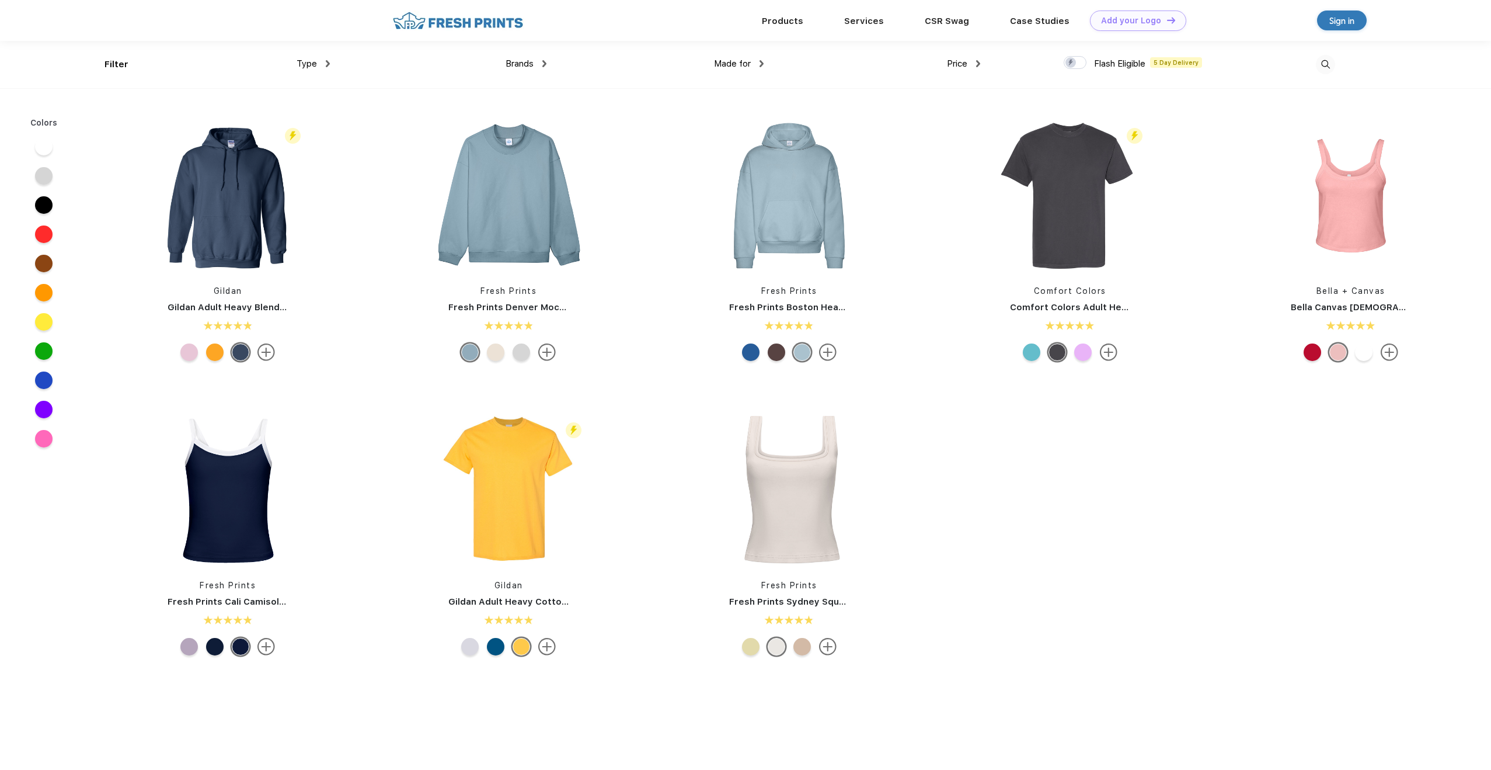
scroll to position [1, 0]
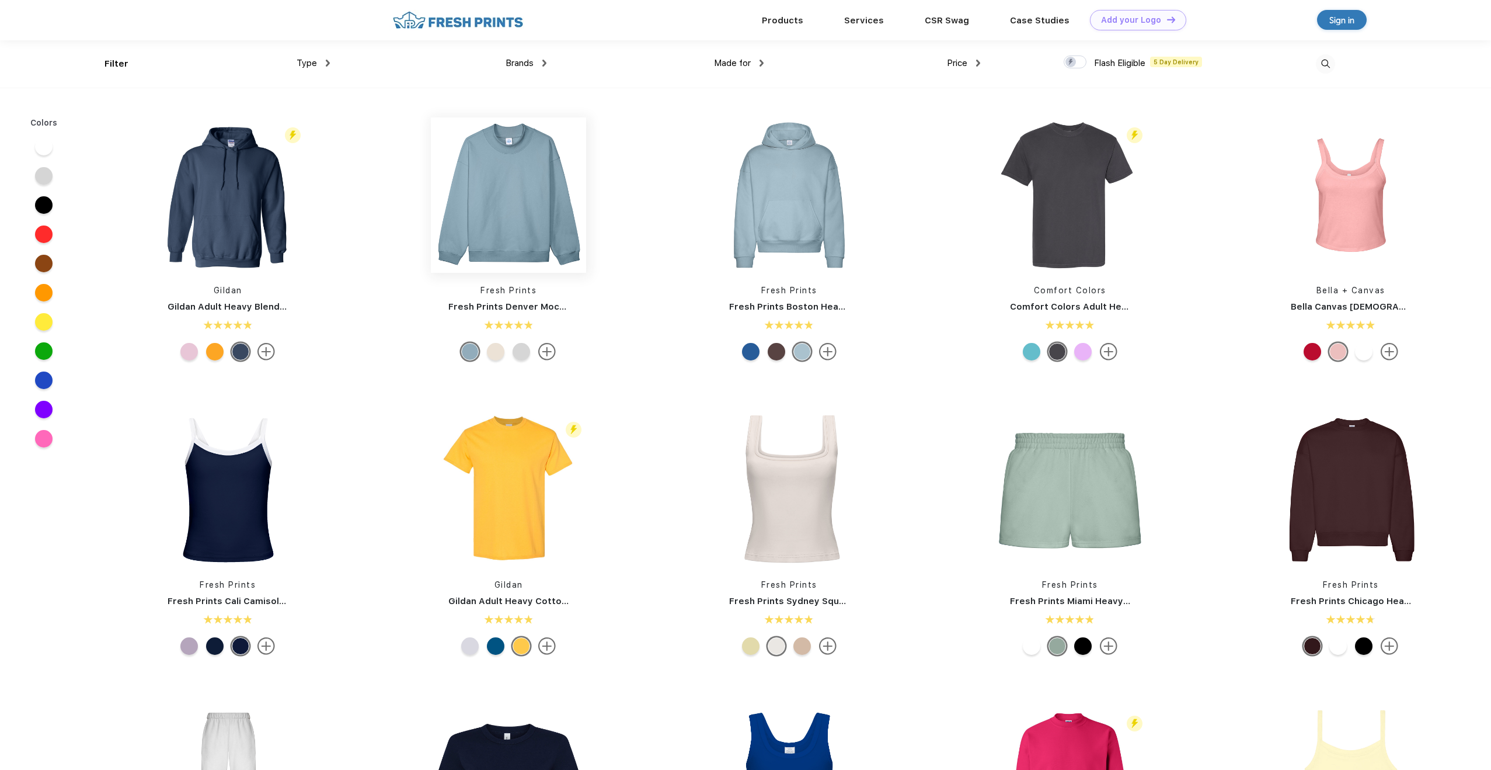
click at [536, 224] on img at bounding box center [508, 194] width 155 height 155
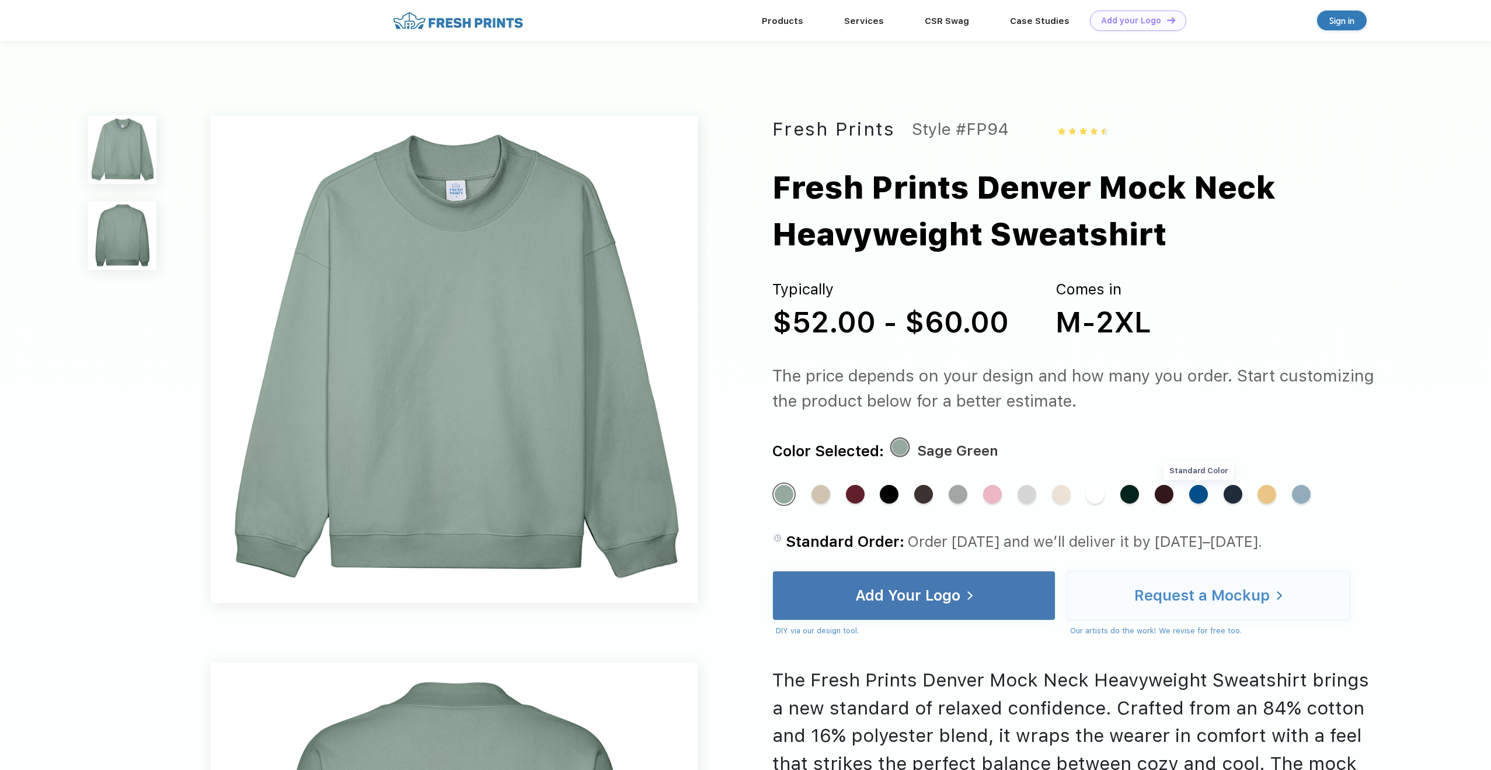
click at [1199, 495] on div "Standard Color" at bounding box center [1198, 494] width 19 height 19
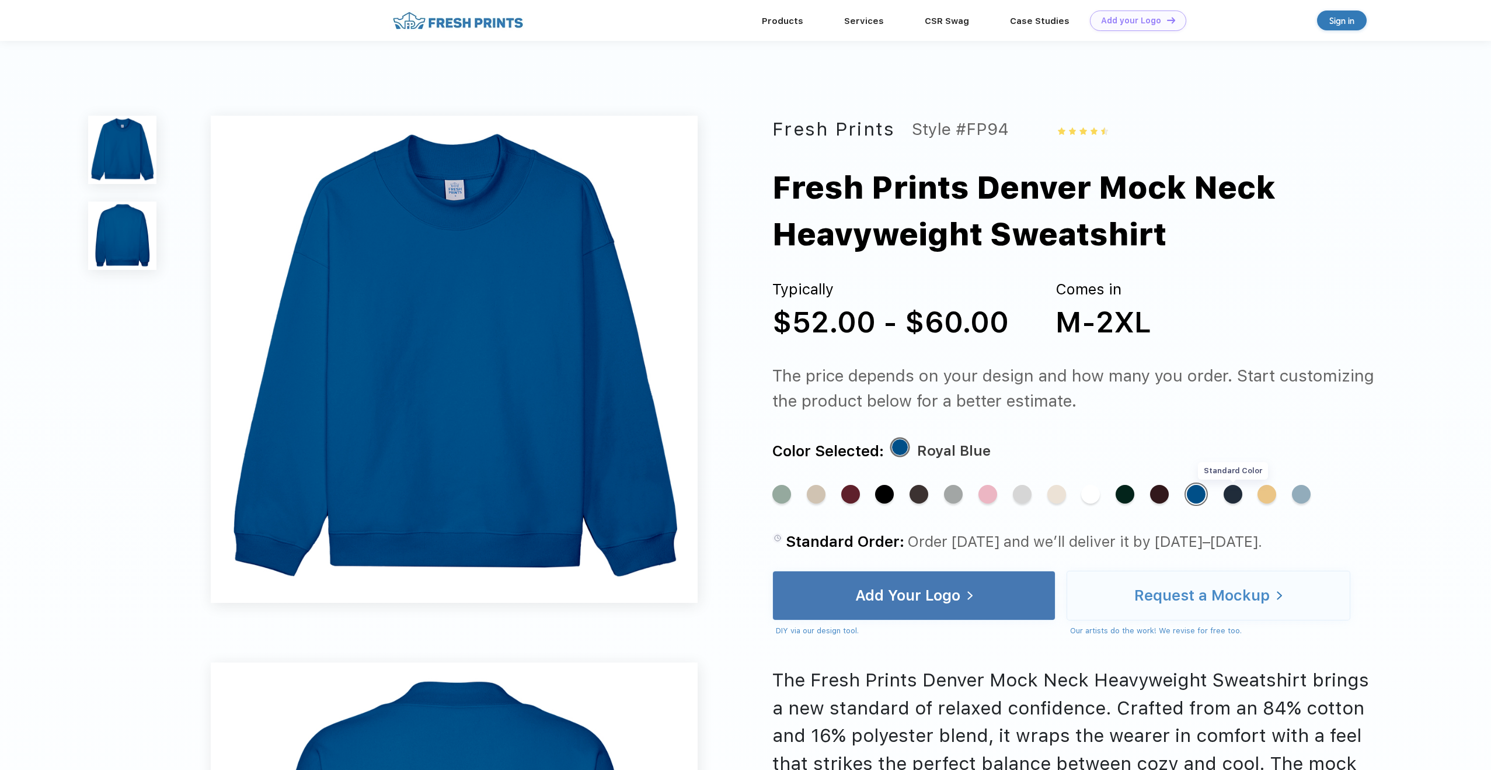
click at [1234, 492] on div "Standard Color" at bounding box center [1233, 494] width 19 height 19
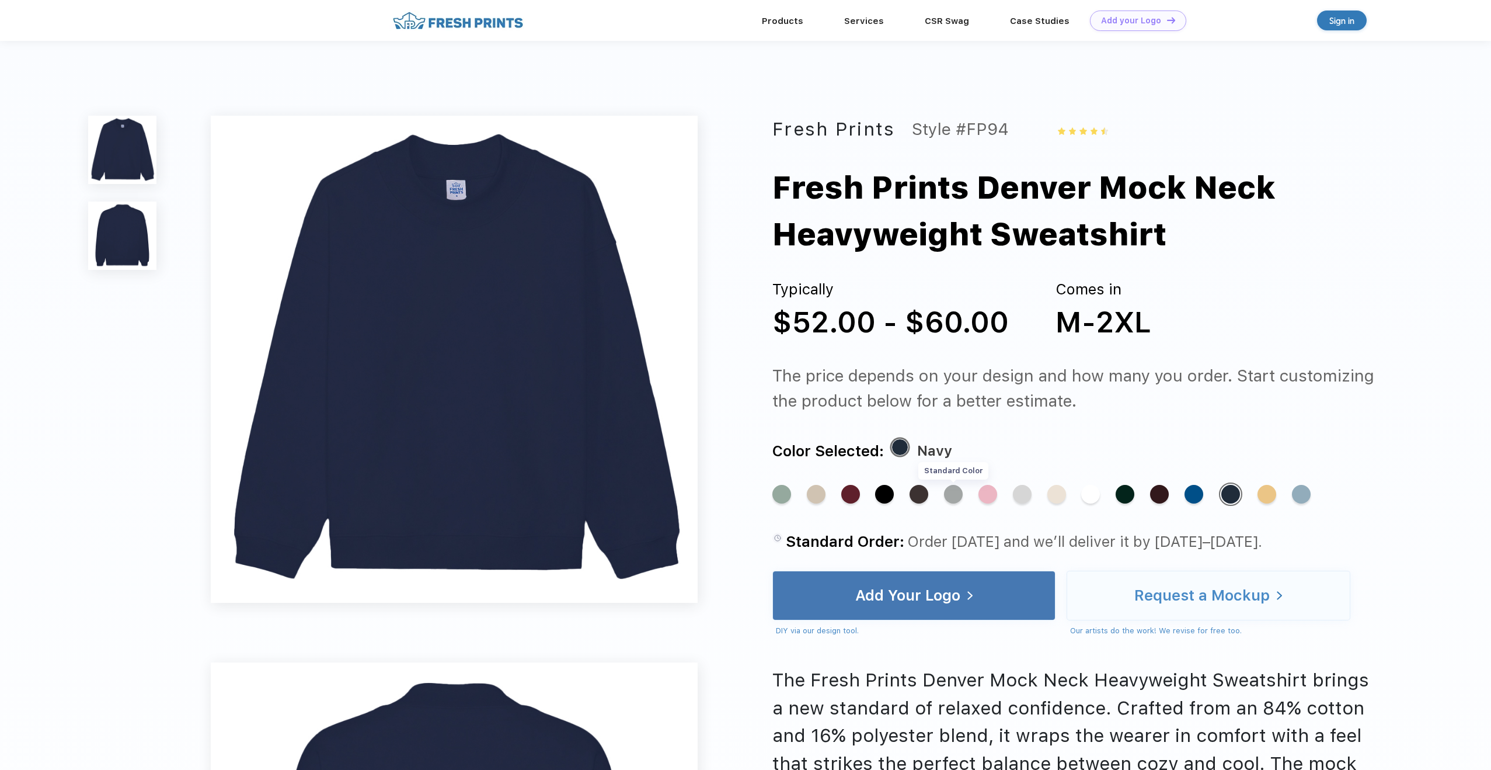
click at [956, 498] on div "Standard Color" at bounding box center [953, 494] width 19 height 19
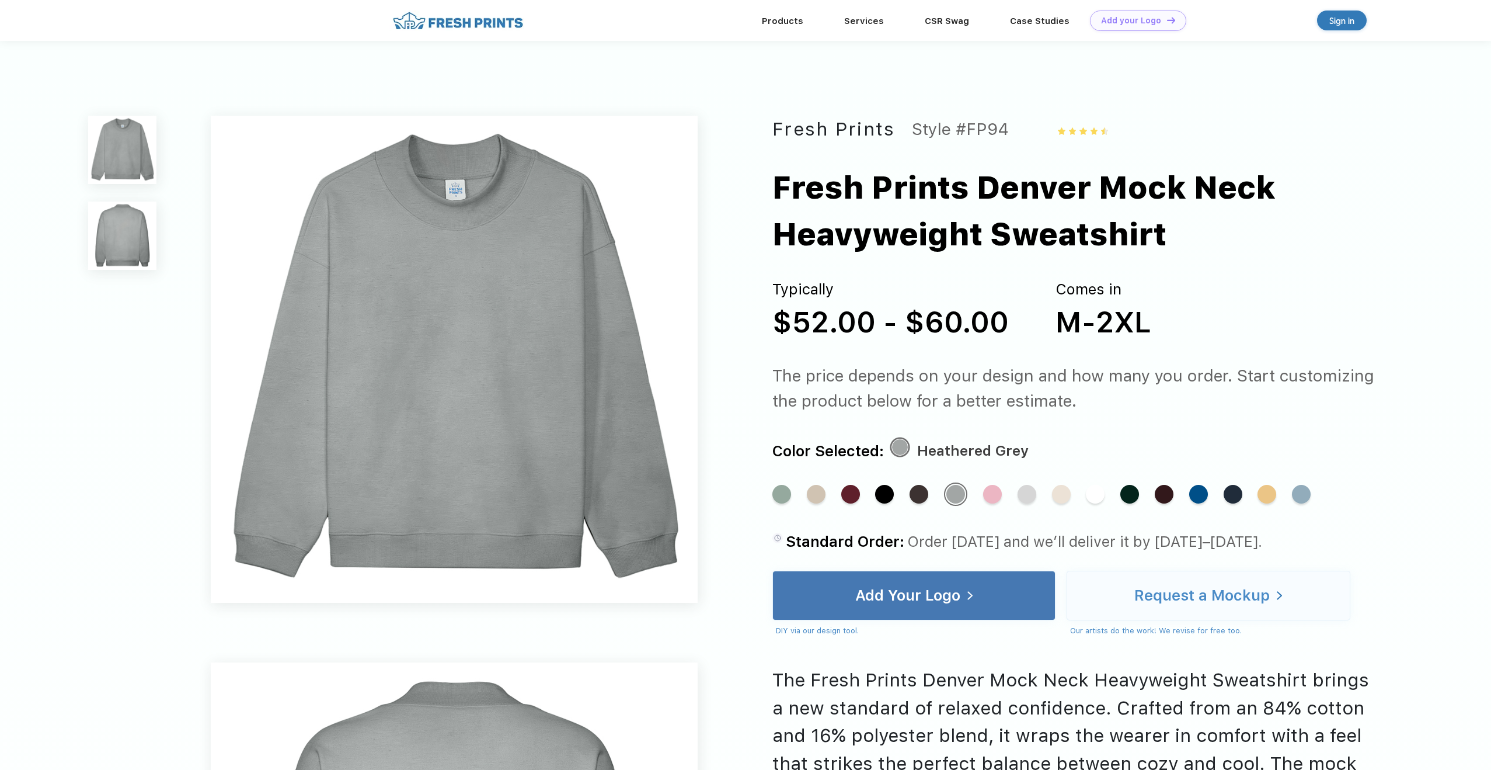
drag, startPoint x: 460, startPoint y: 350, endPoint x: 1263, endPoint y: 1, distance: 876.1
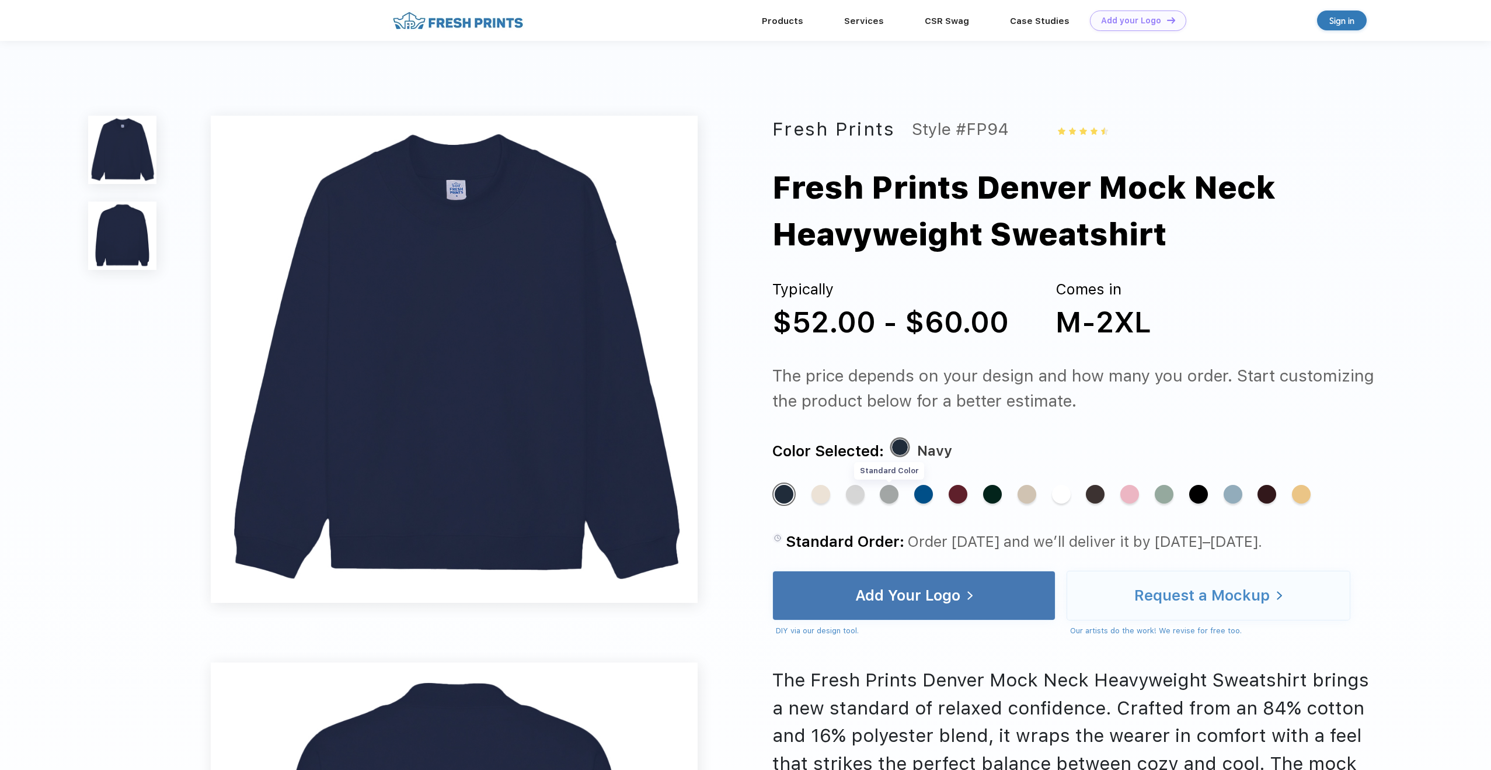
click at [893, 502] on div "Standard Color" at bounding box center [889, 494] width 19 height 19
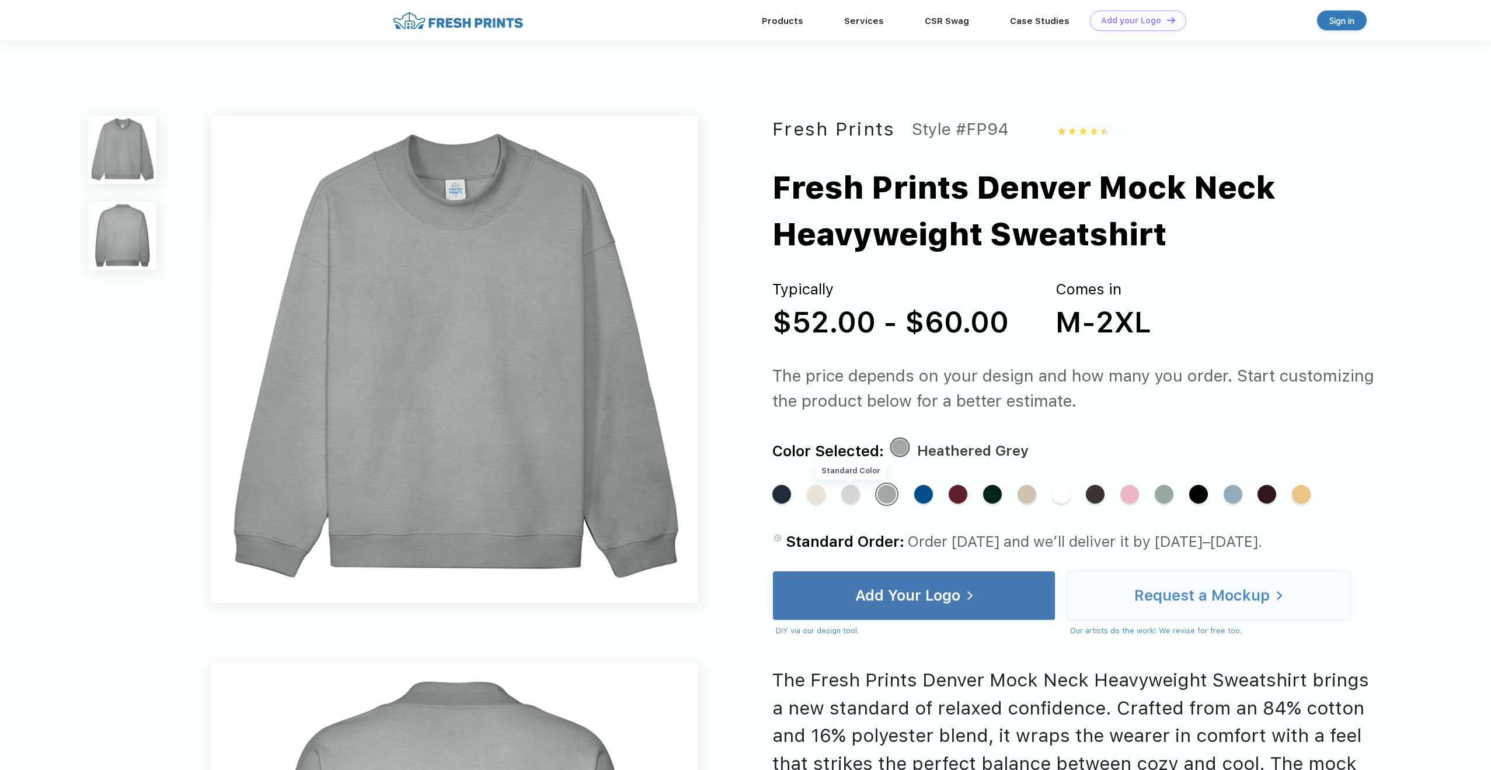
click at [857, 492] on div "Standard Color" at bounding box center [850, 494] width 19 height 19
